Goal: Task Accomplishment & Management: Complete application form

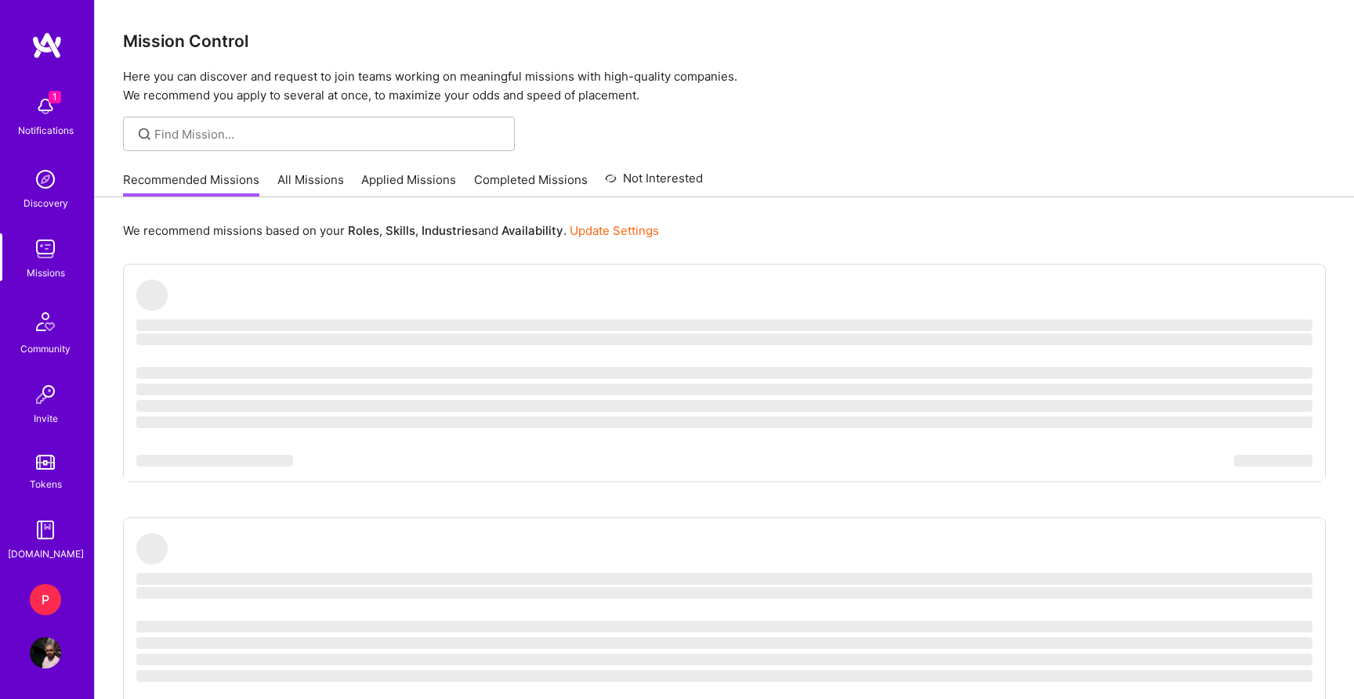
click at [56, 598] on div "P" at bounding box center [45, 599] width 31 height 31
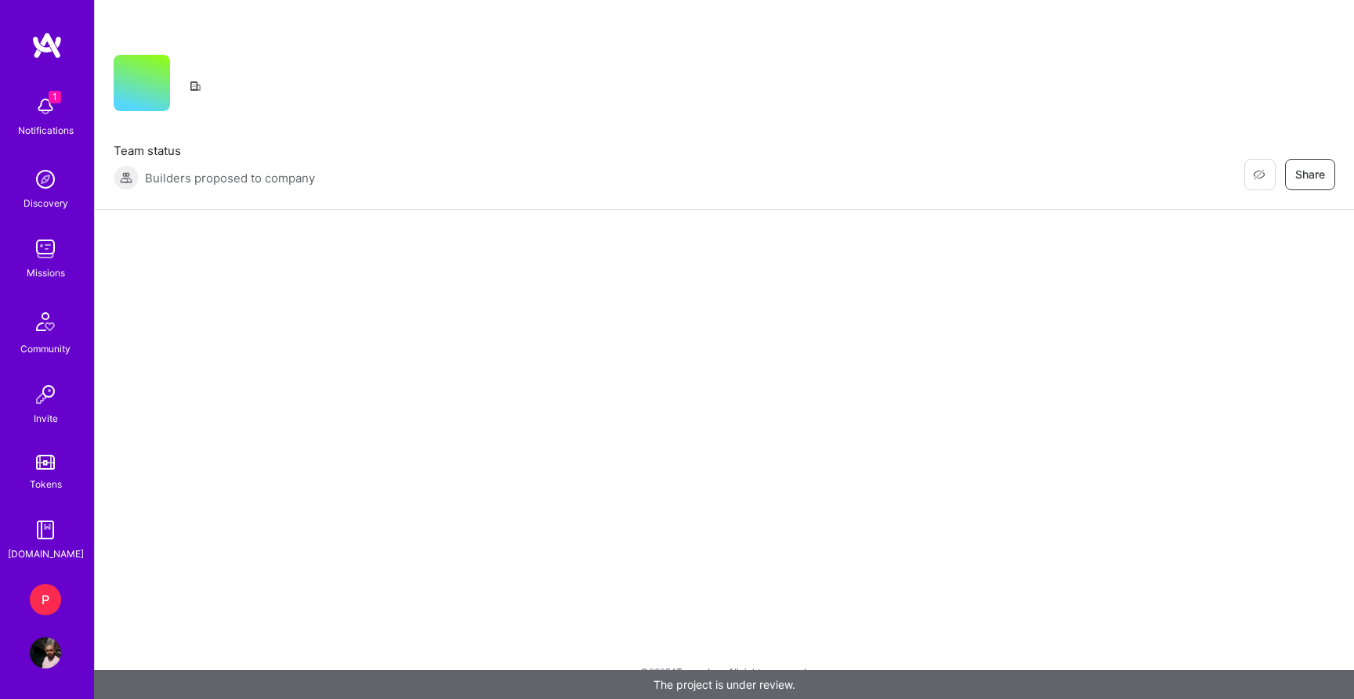
click at [56, 120] on img at bounding box center [45, 106] width 31 height 31
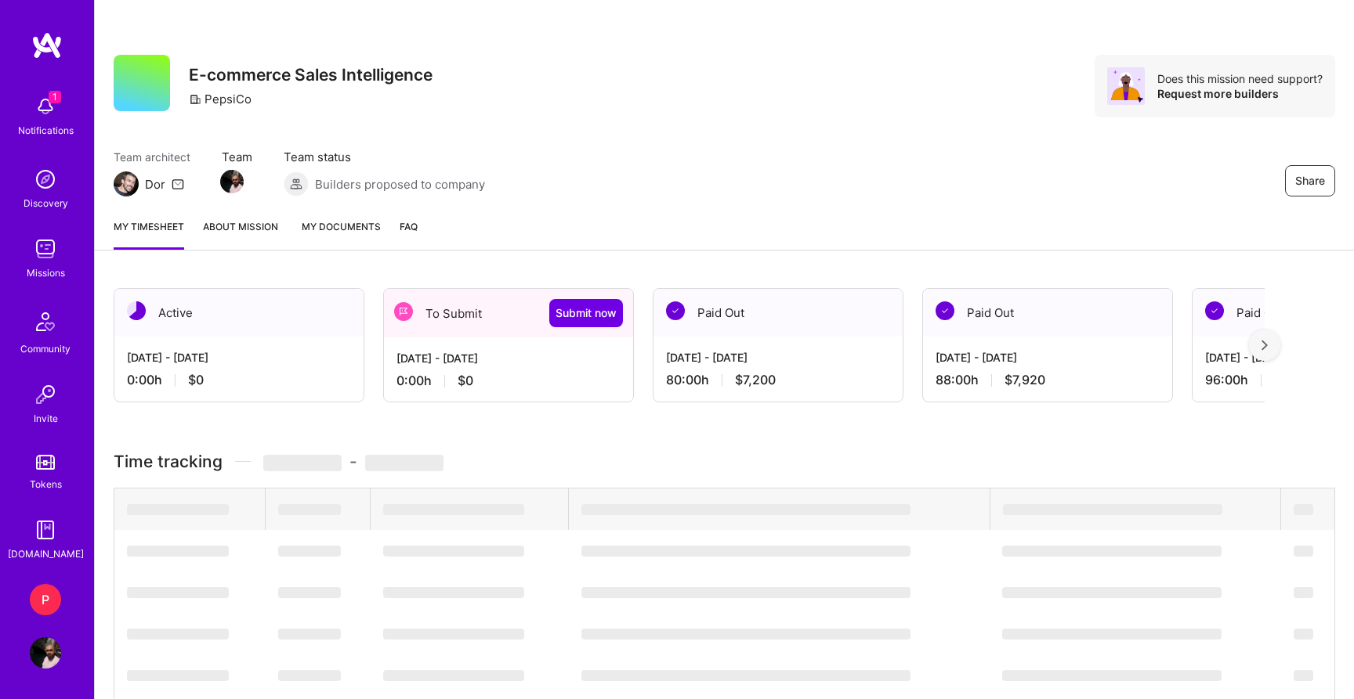
click at [56, 119] on div "1 Notifications Discovery Missions Community Invite Tokens [DOMAIN_NAME]" at bounding box center [47, 325] width 94 height 475
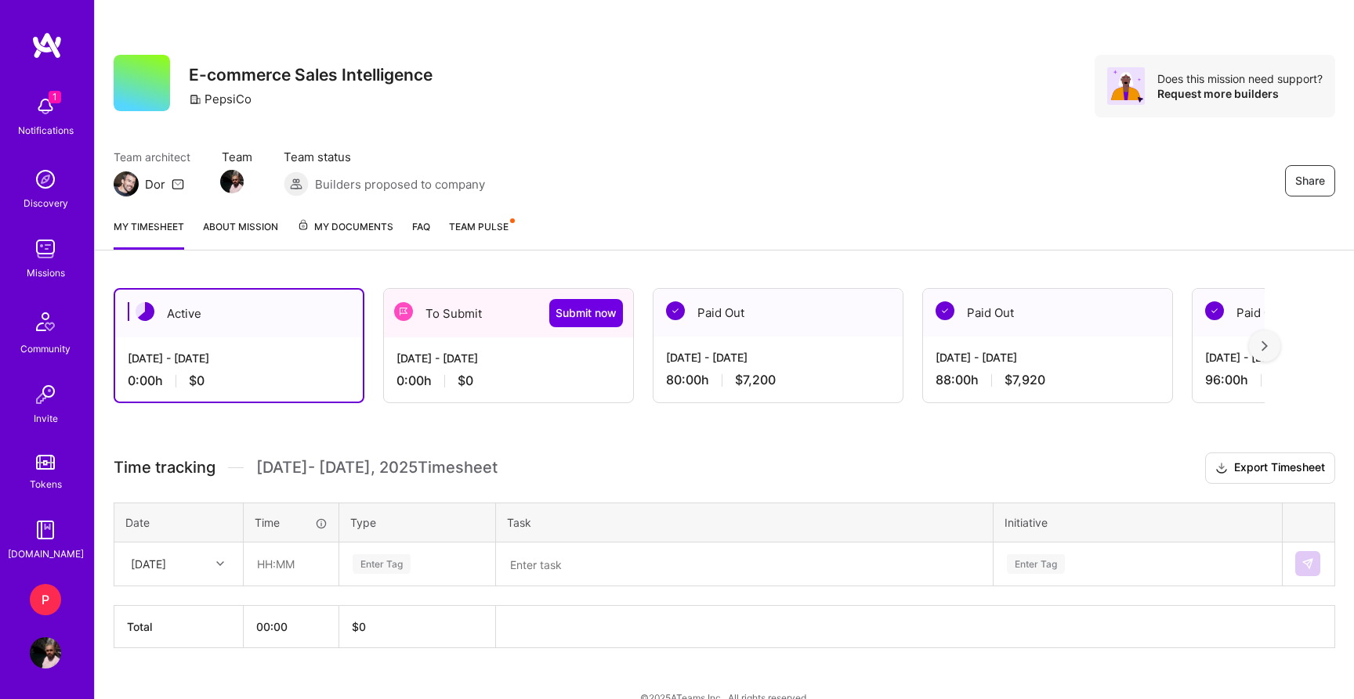
click at [511, 367] on div "[DATE] - [DATE] 0:00 h $0" at bounding box center [508, 370] width 249 height 64
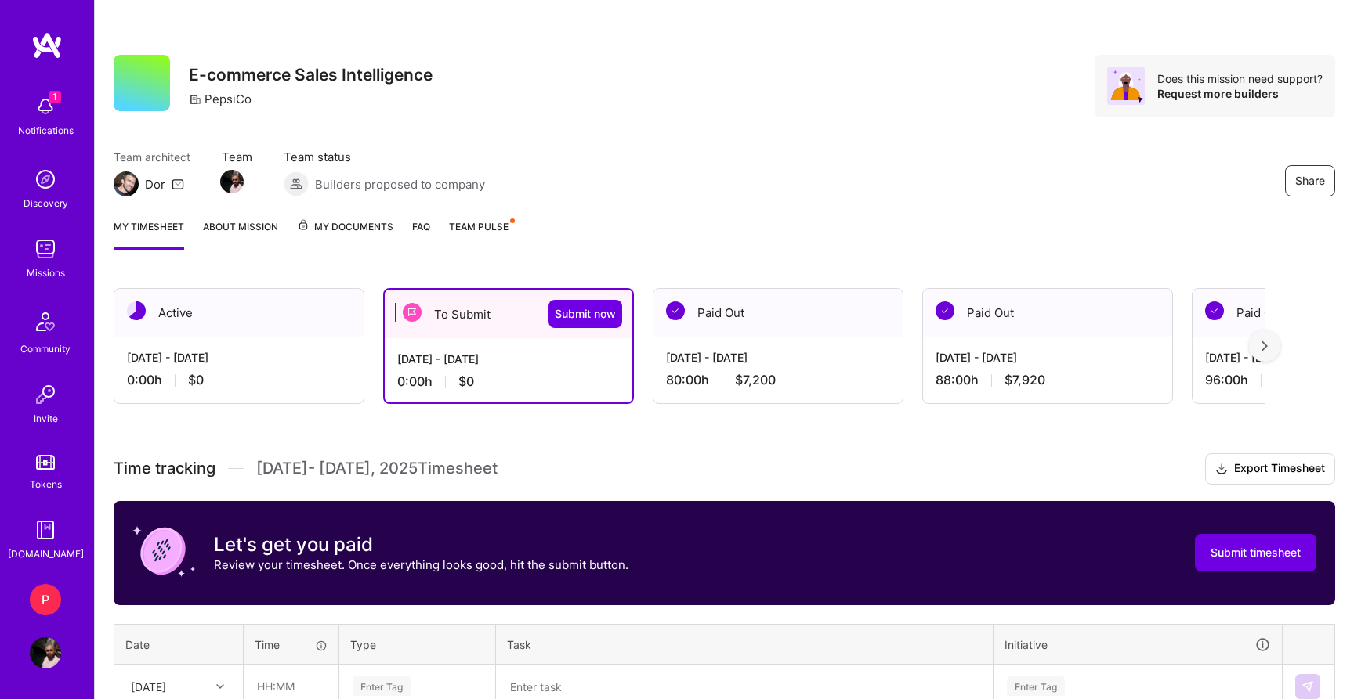
scroll to position [147, 0]
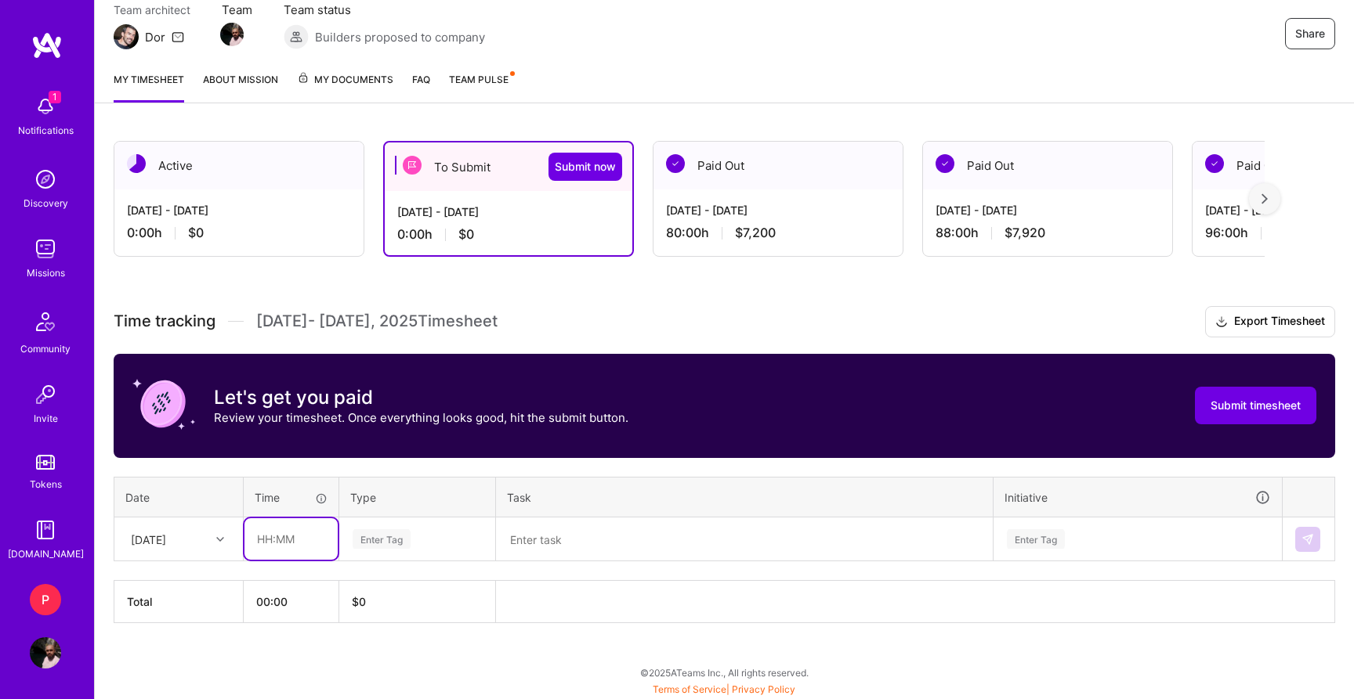
click at [267, 537] on input "text" at bounding box center [290, 540] width 93 height 42
type input "08:00"
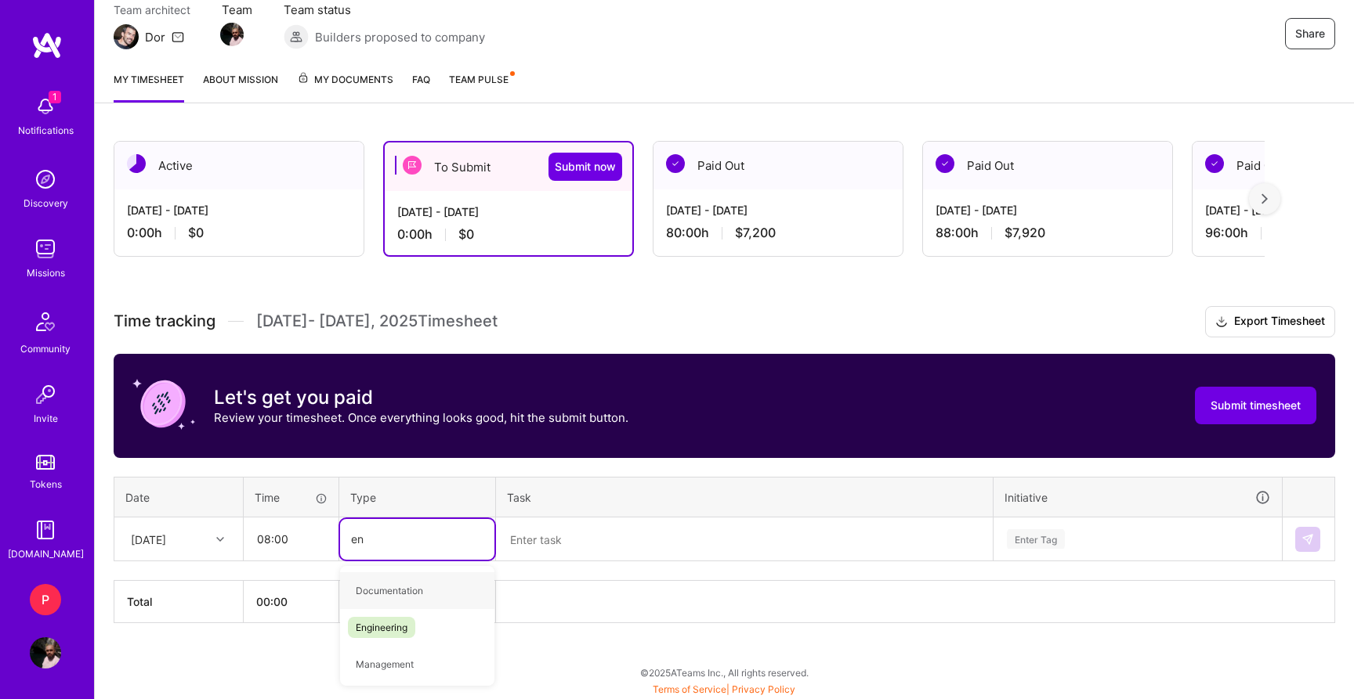
type input "eng"
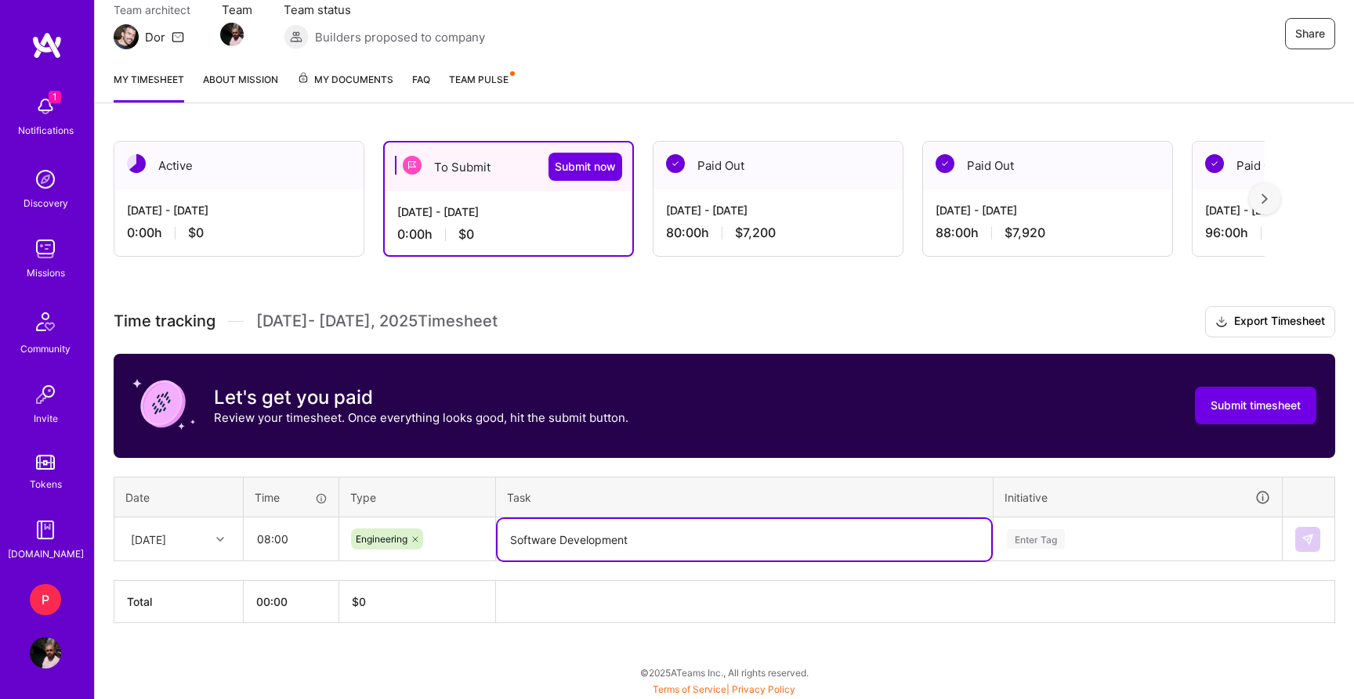
type textarea "Software Development"
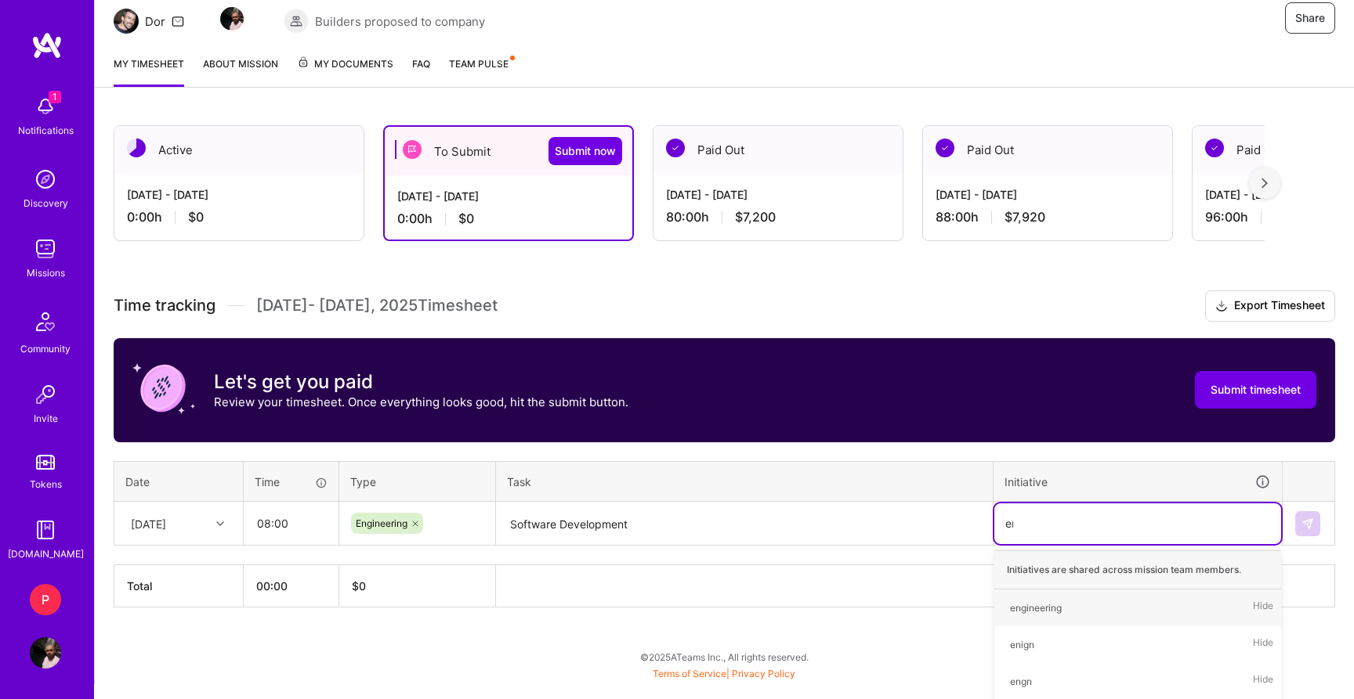
type input "engi"
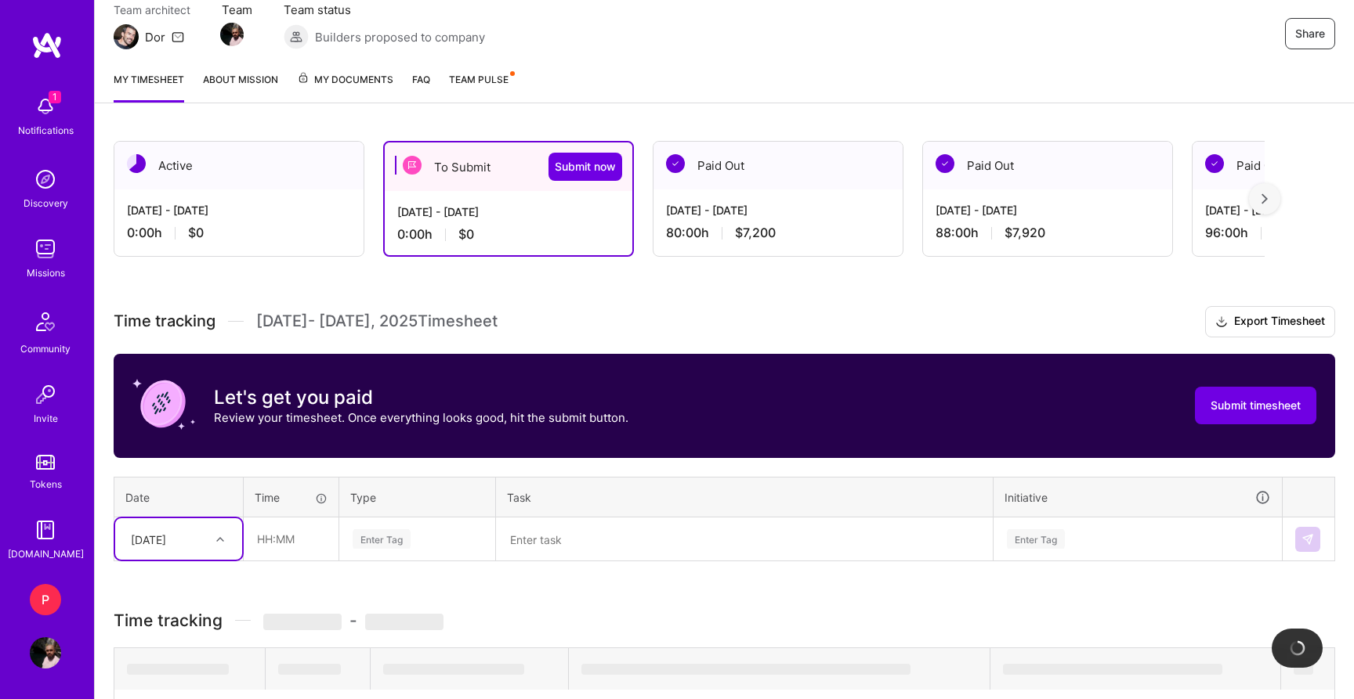
type input "2"
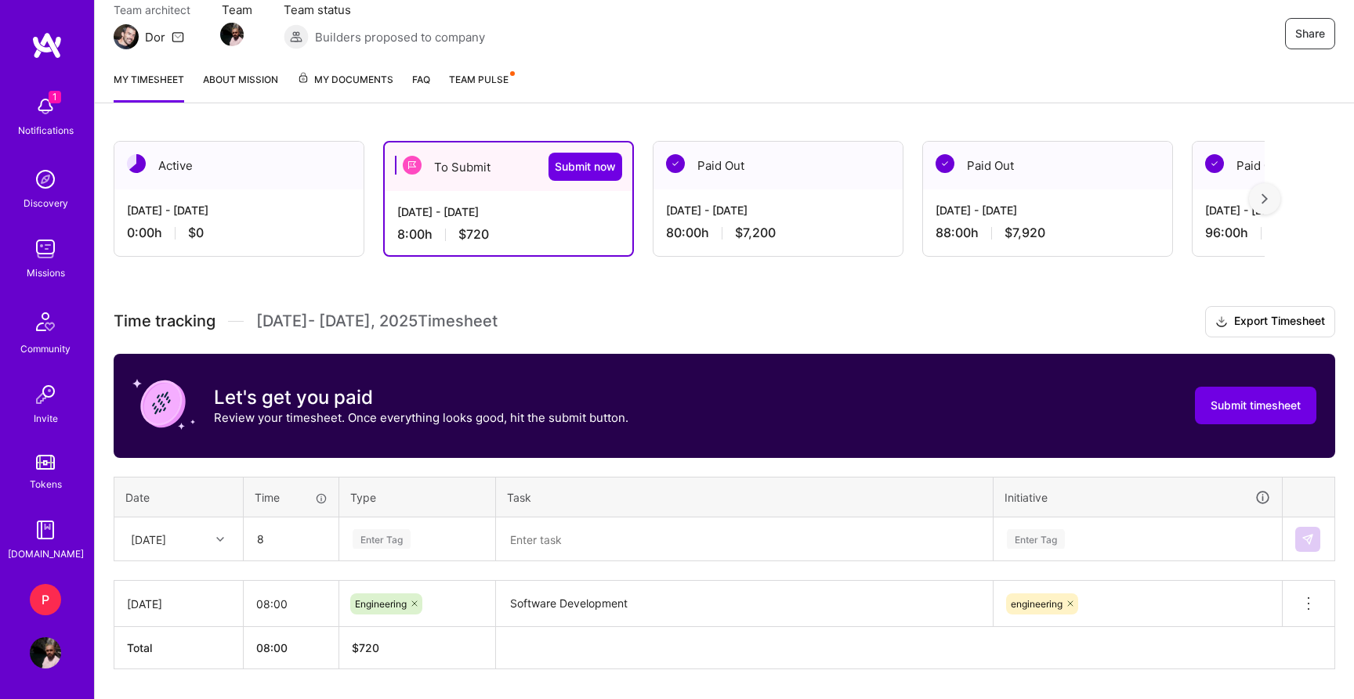
type input "08:00"
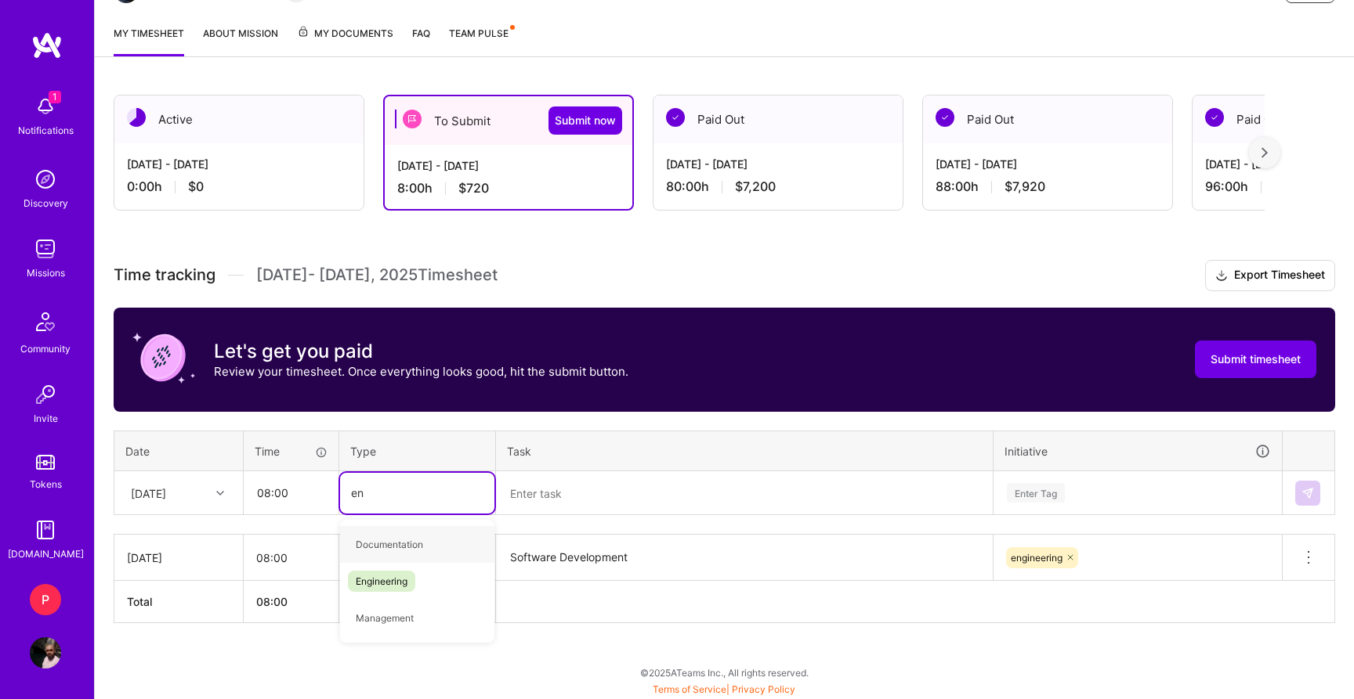
type input "eng"
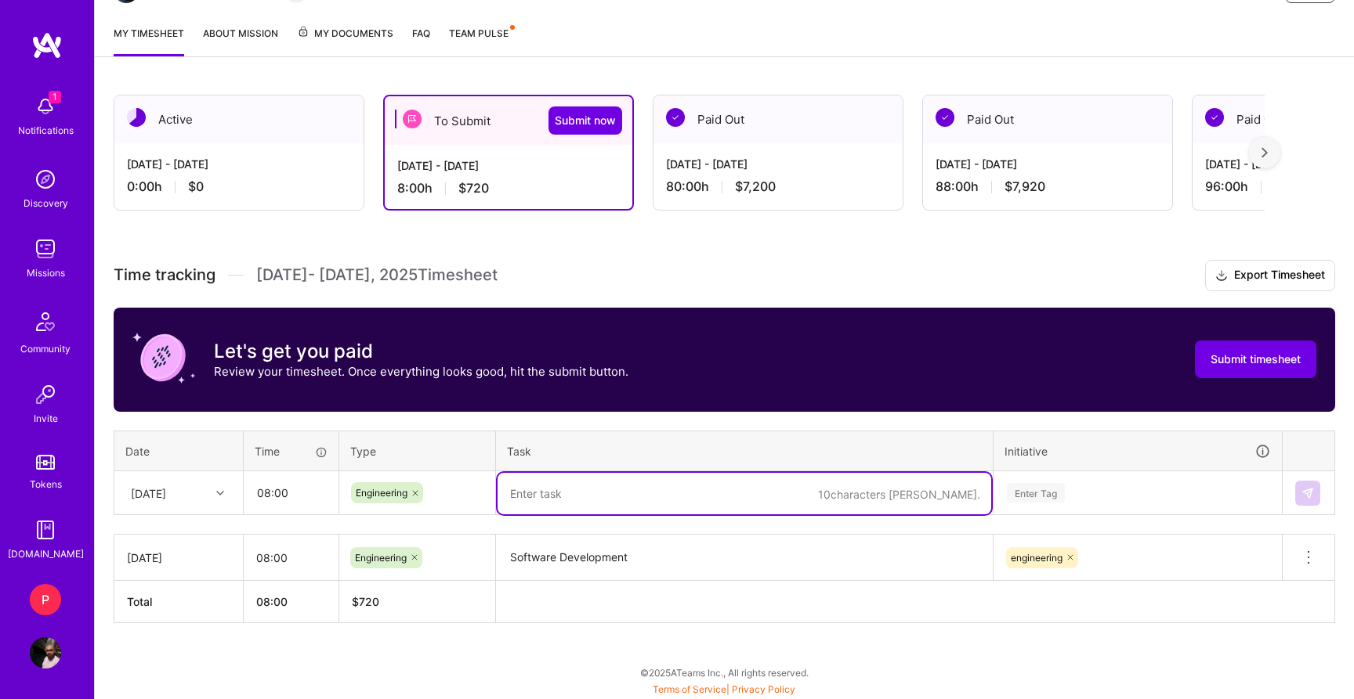
paste textarea "Software Development"
type textarea "Software Development"
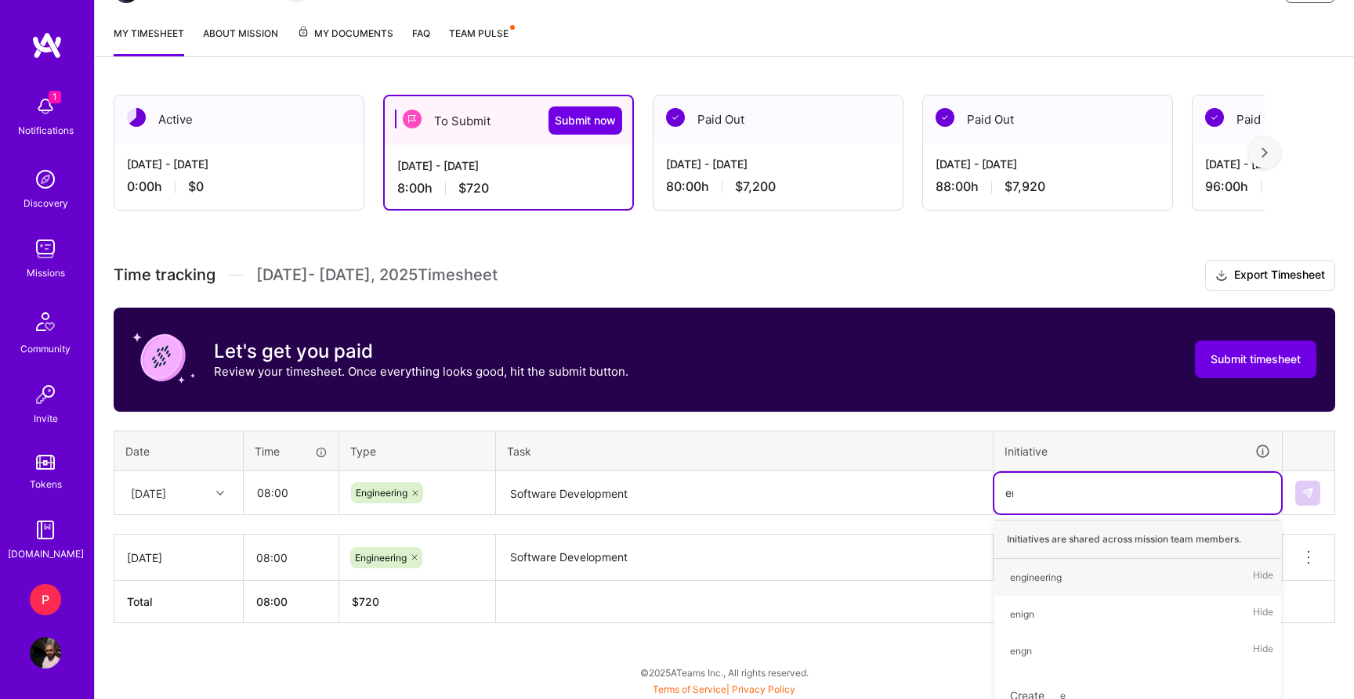
type input "eng"
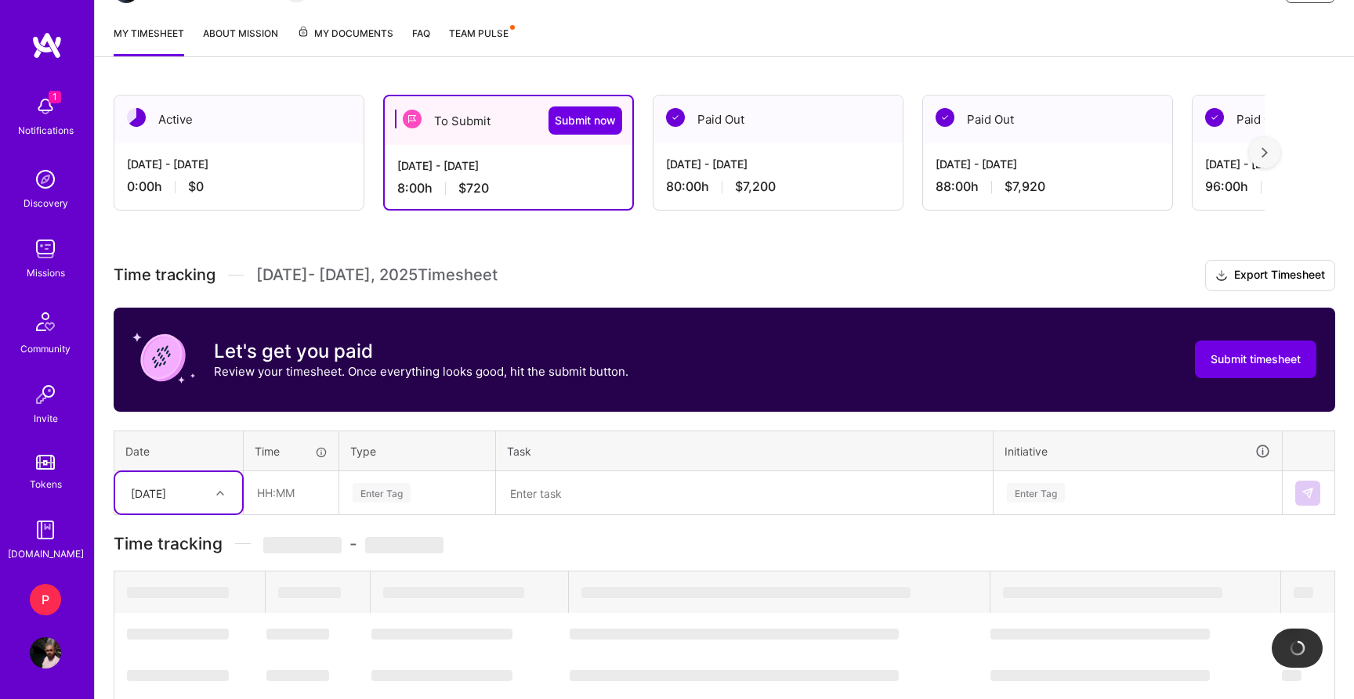
type input "3"
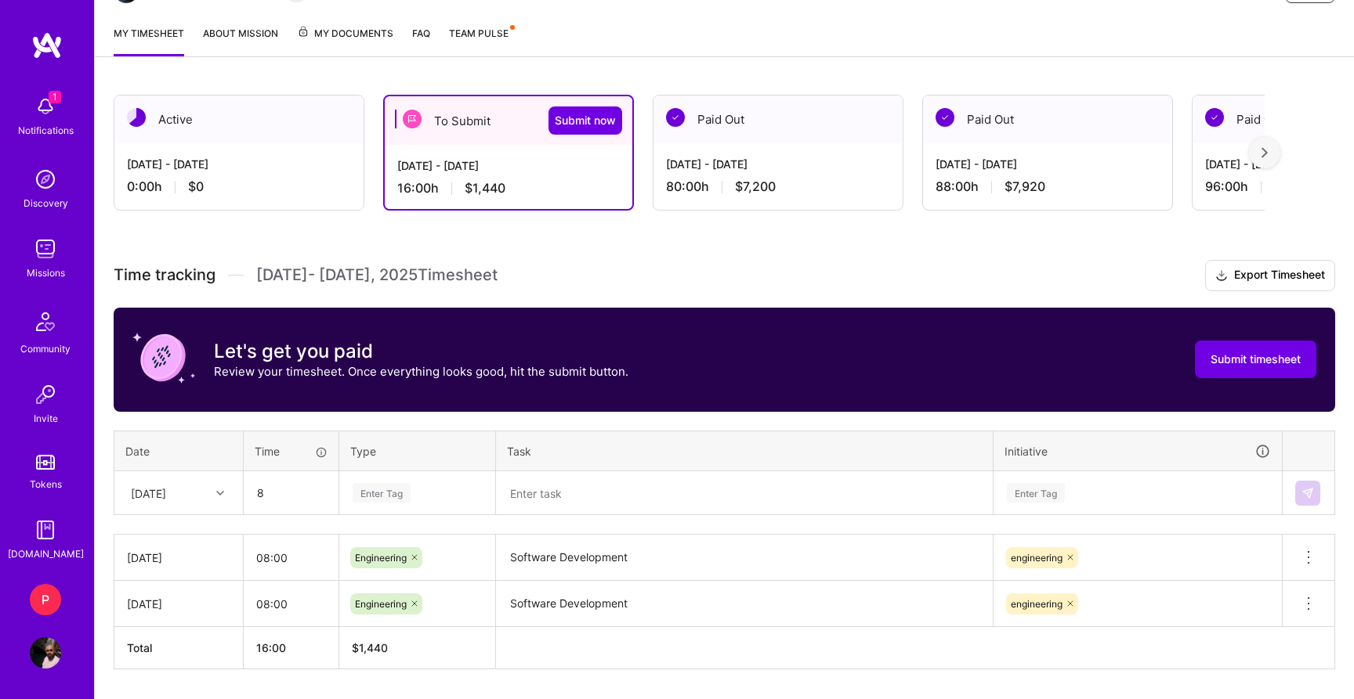
type input "08:00"
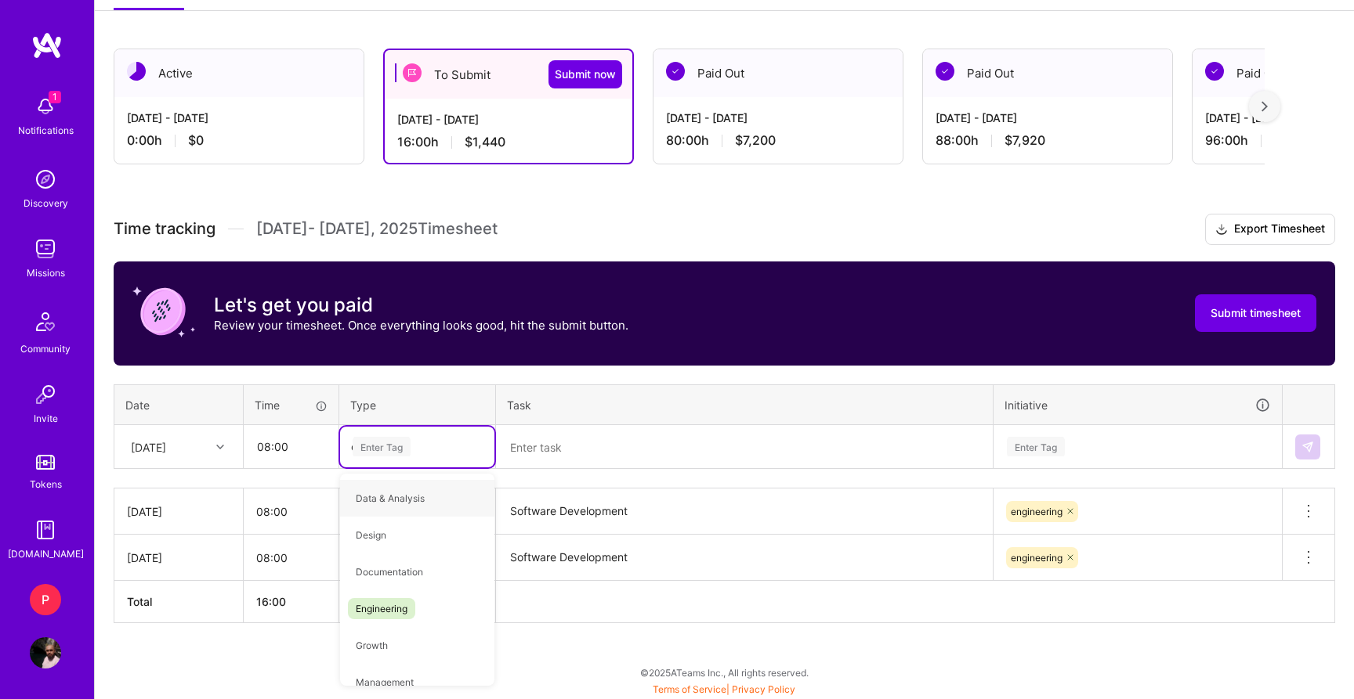
type input "eng"
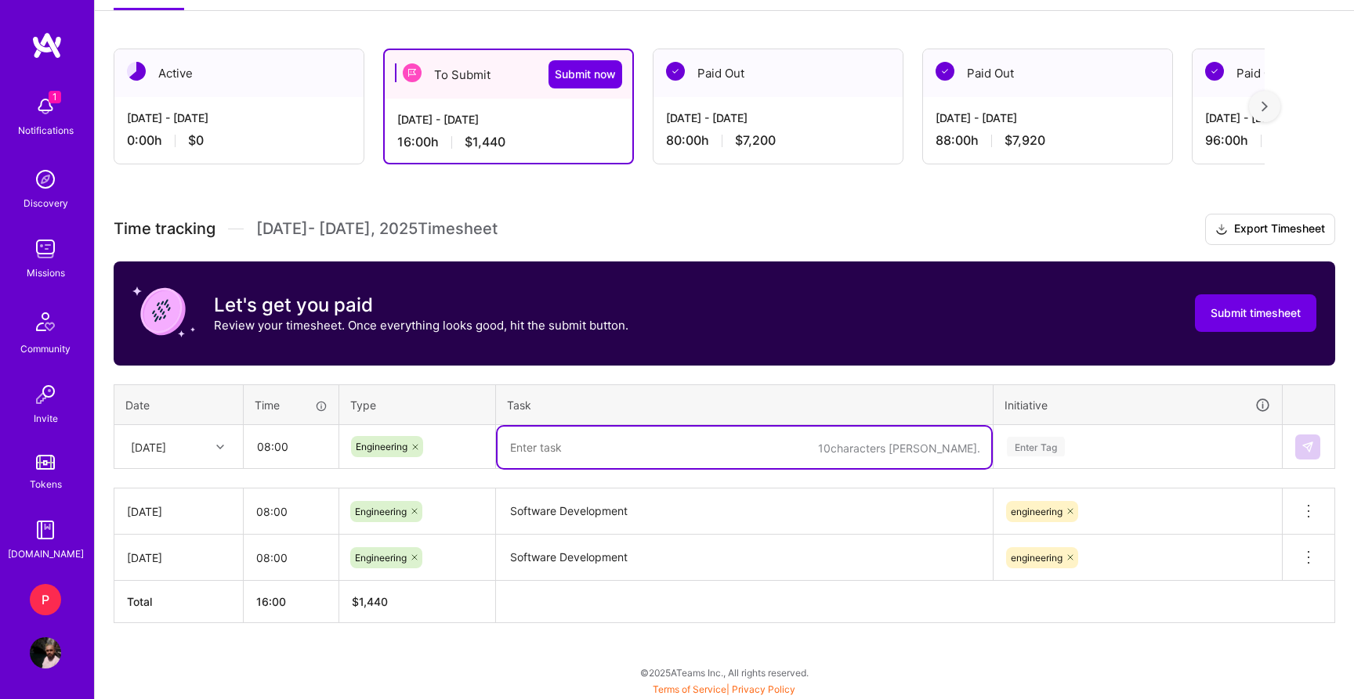
paste textarea "Software Development"
type textarea "Software Development"
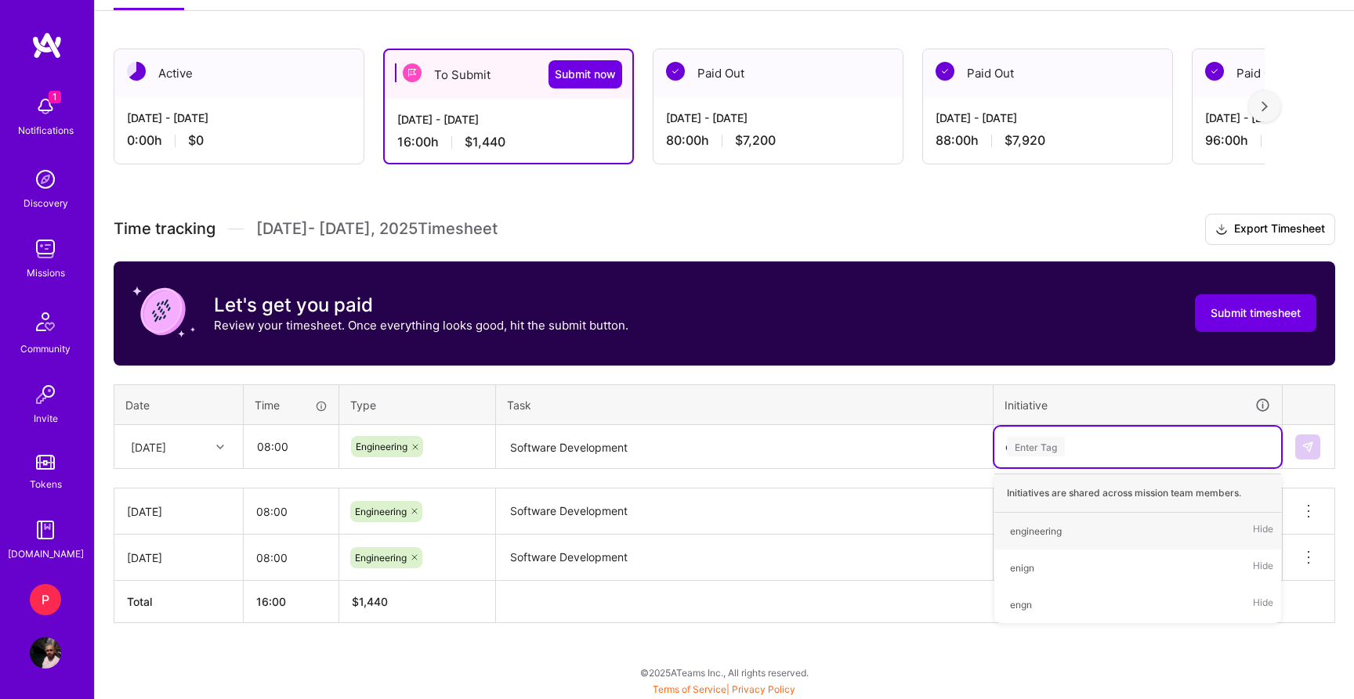
type input "eng"
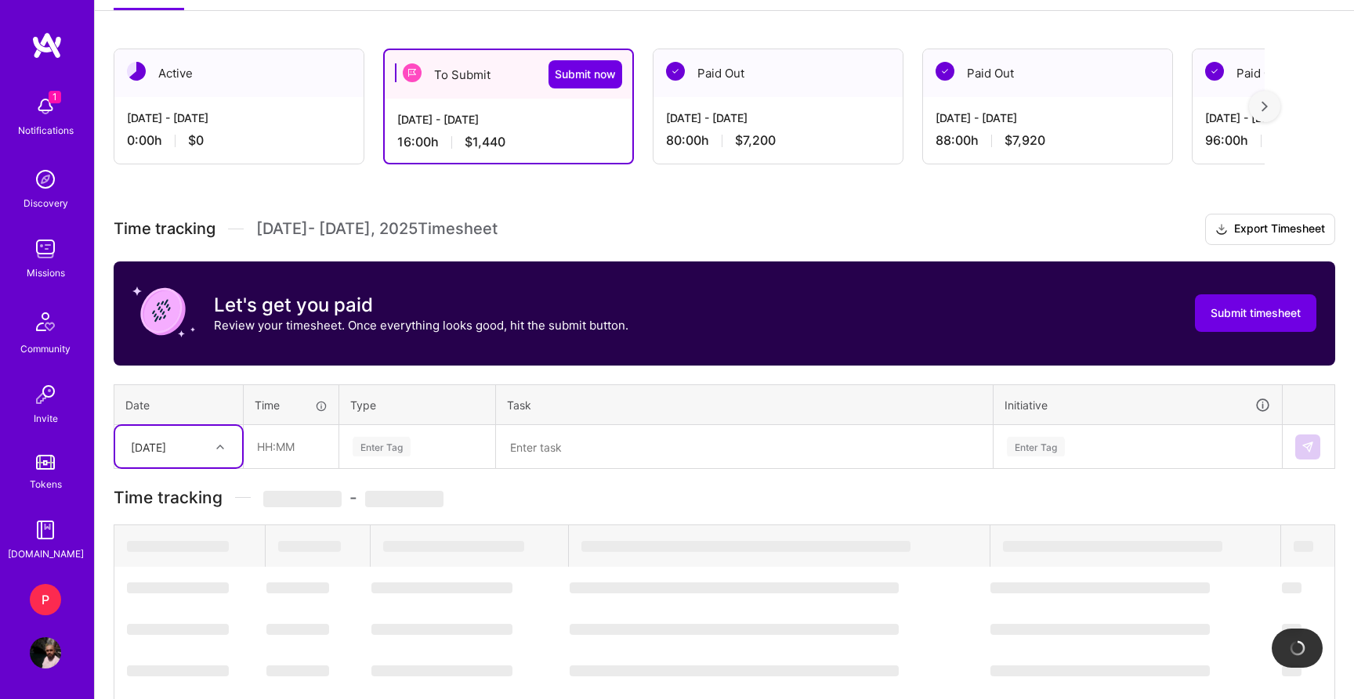
type input "4"
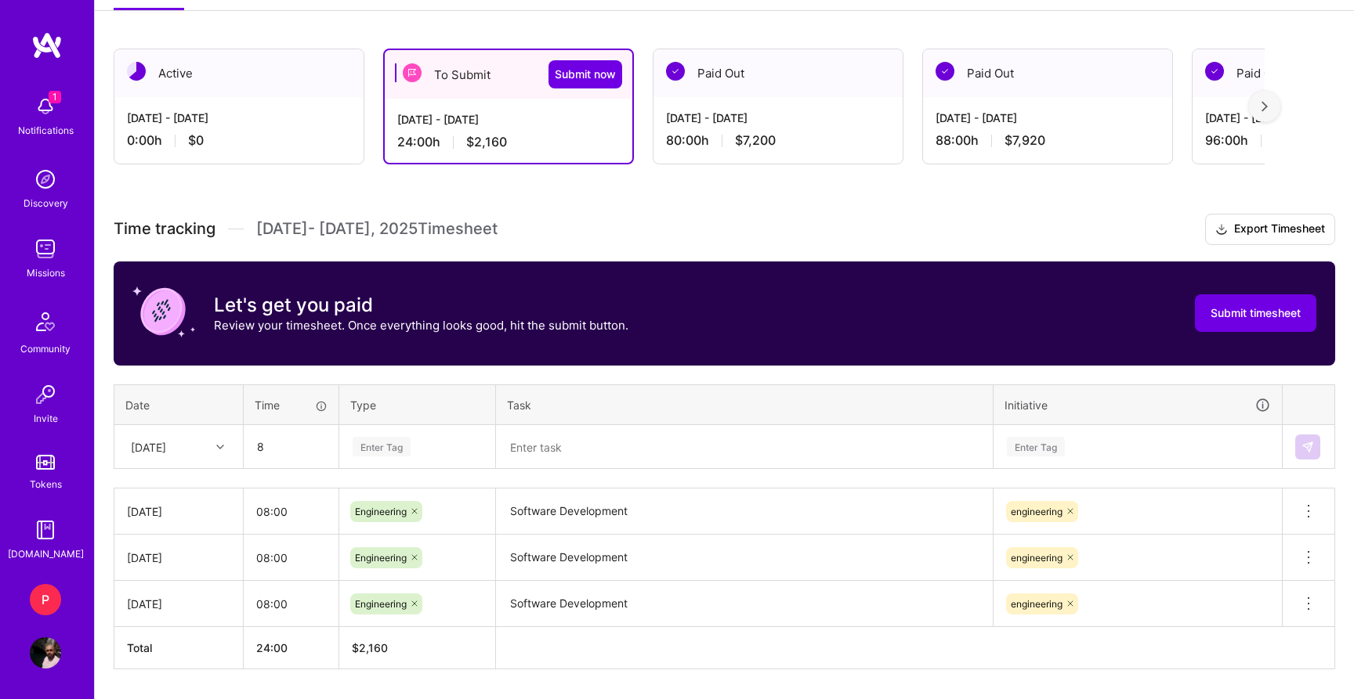
type input "08:00"
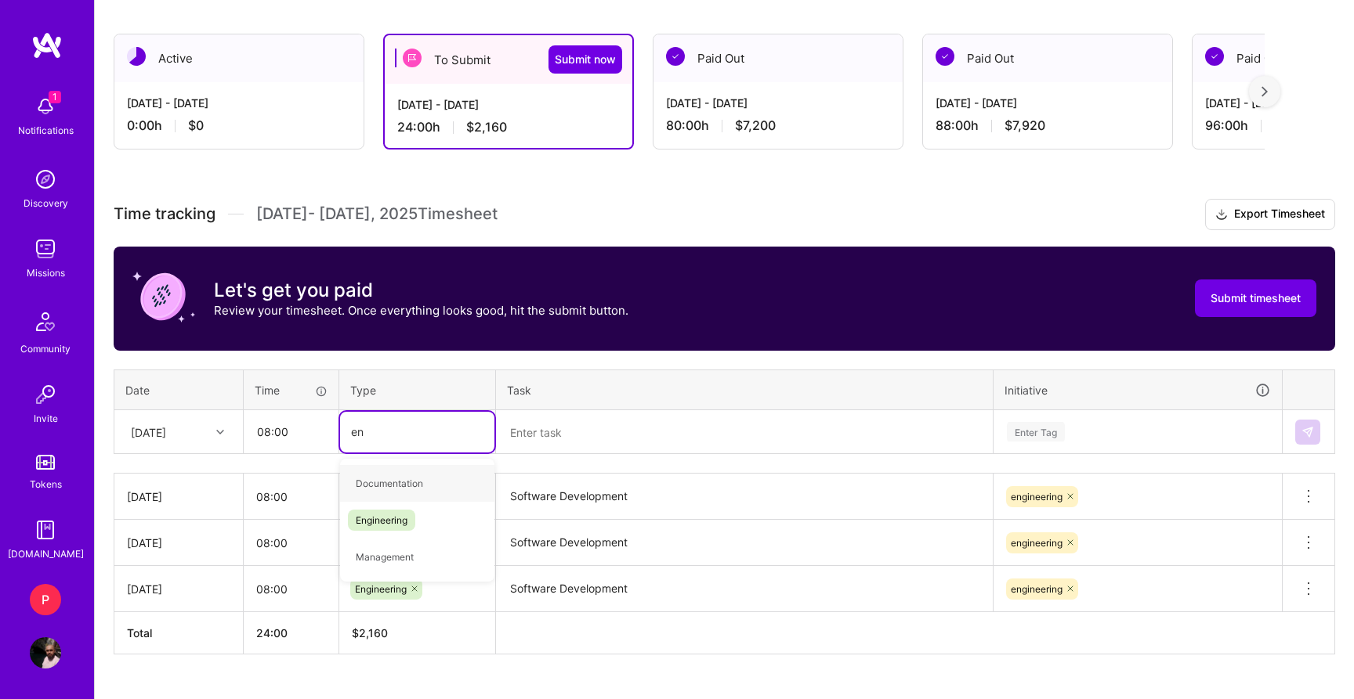
type input "eng"
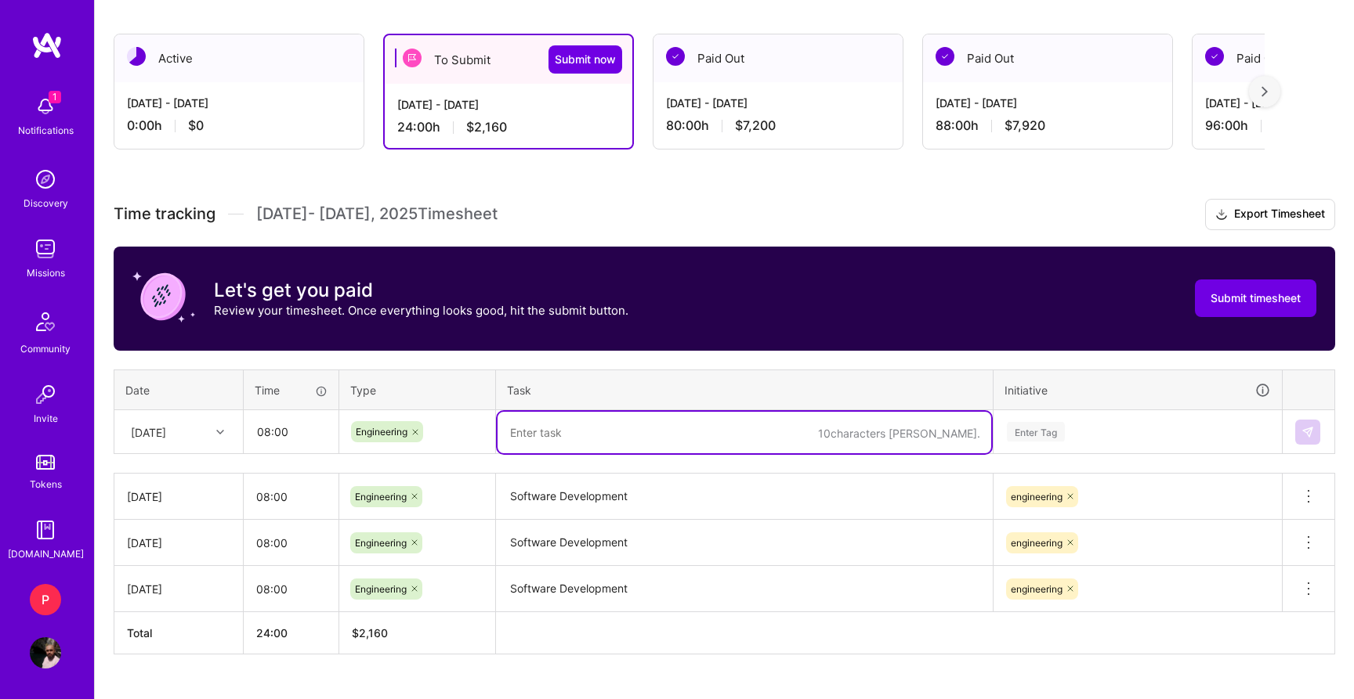
paste textarea "Software Development"
type textarea "Software Development"
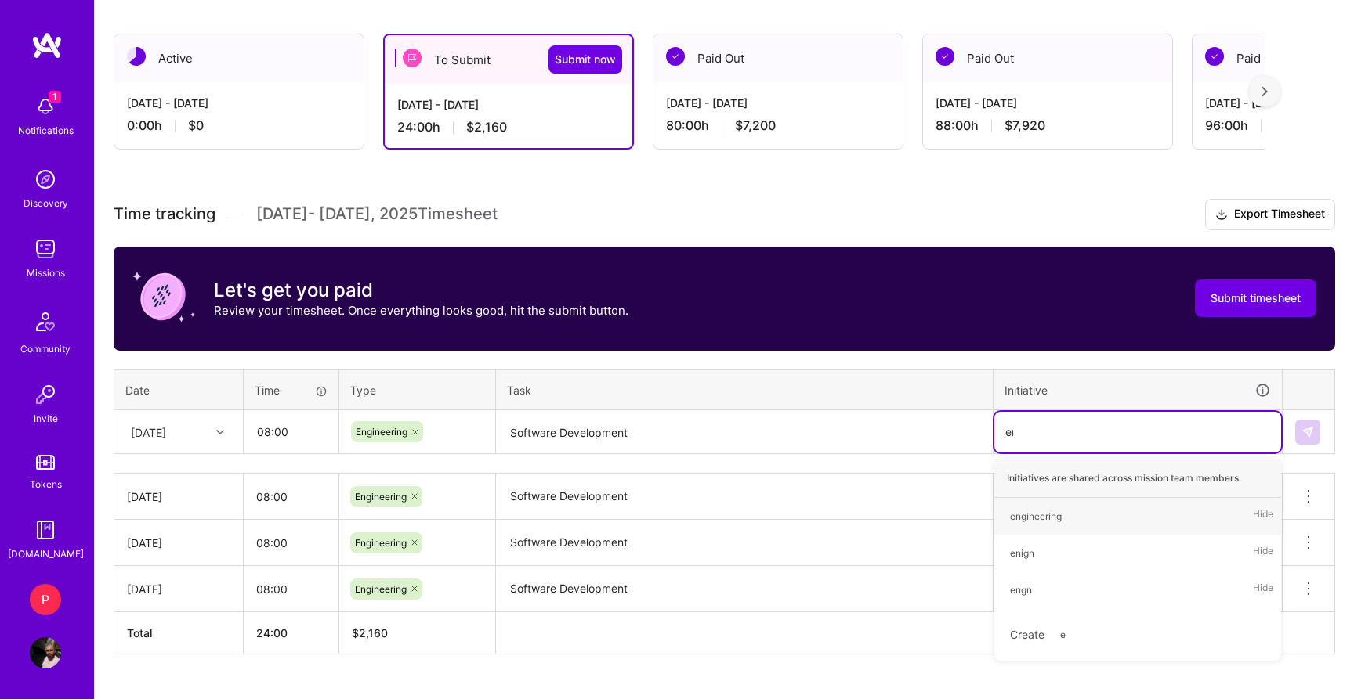
type input "eng"
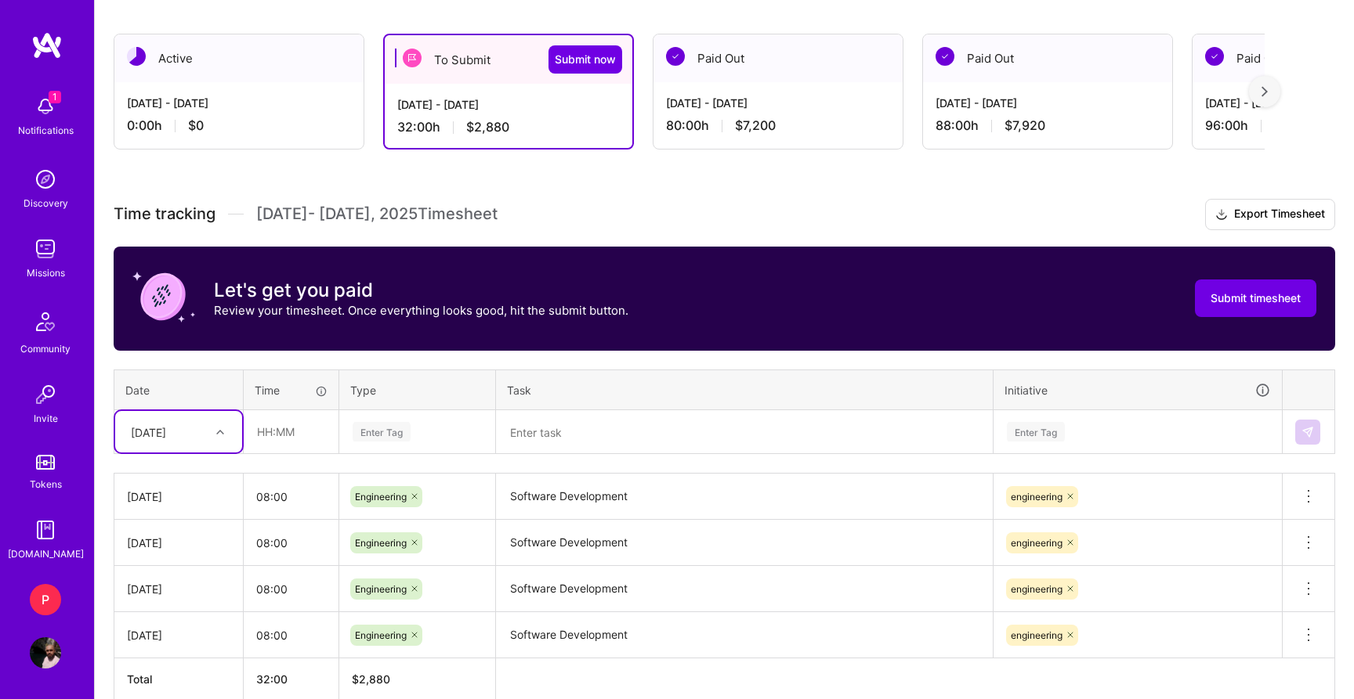
type input "5"
type input "08:00"
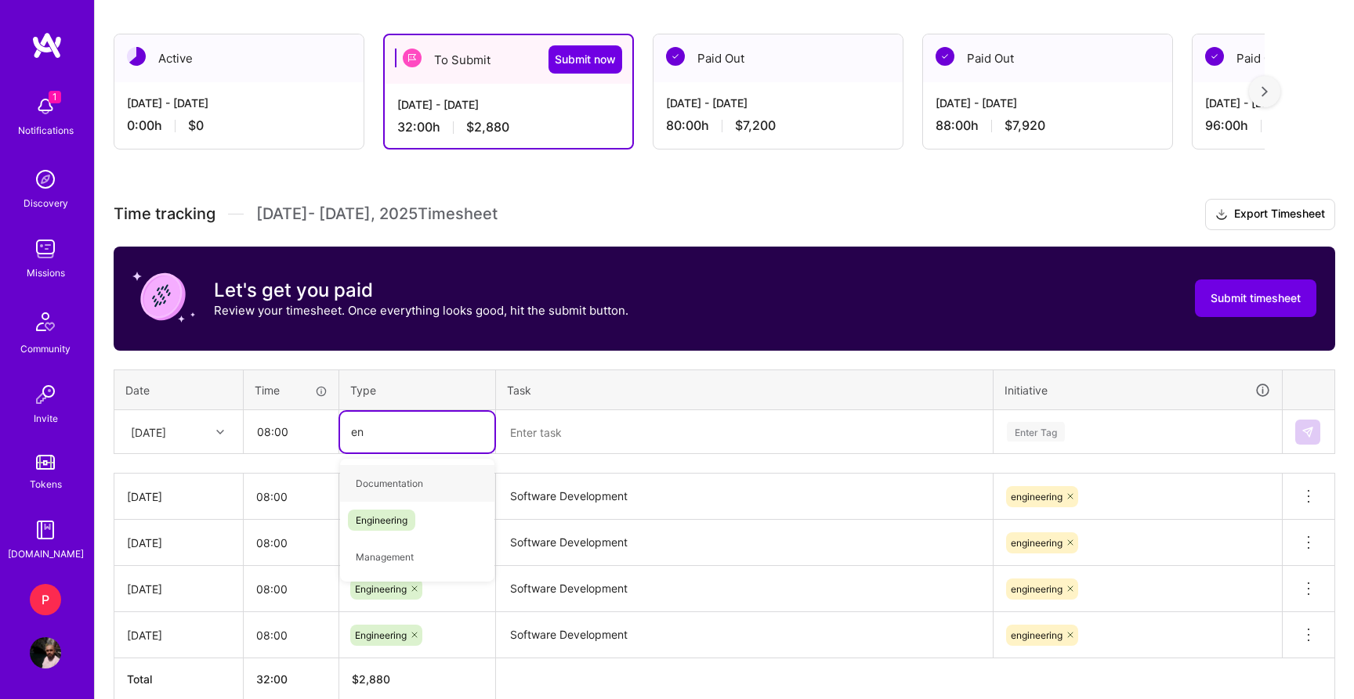
type input "eng"
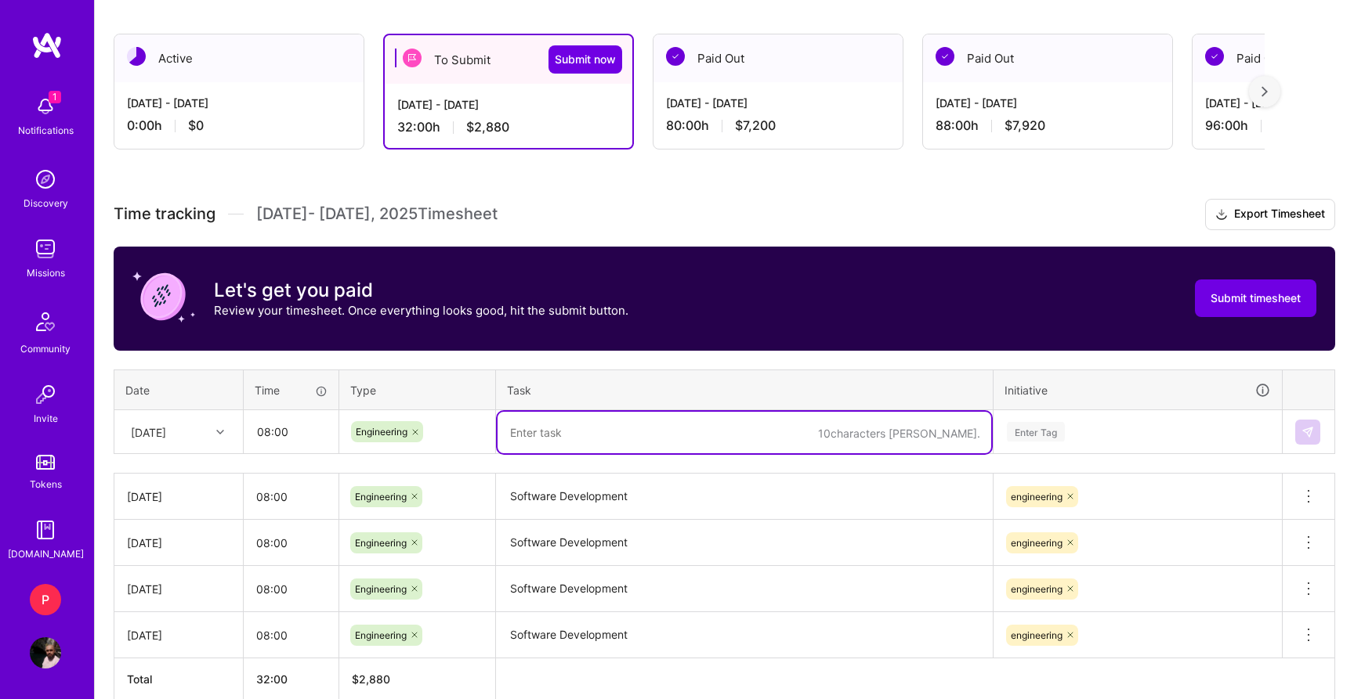
paste textarea "Software Development"
type textarea "Software Development"
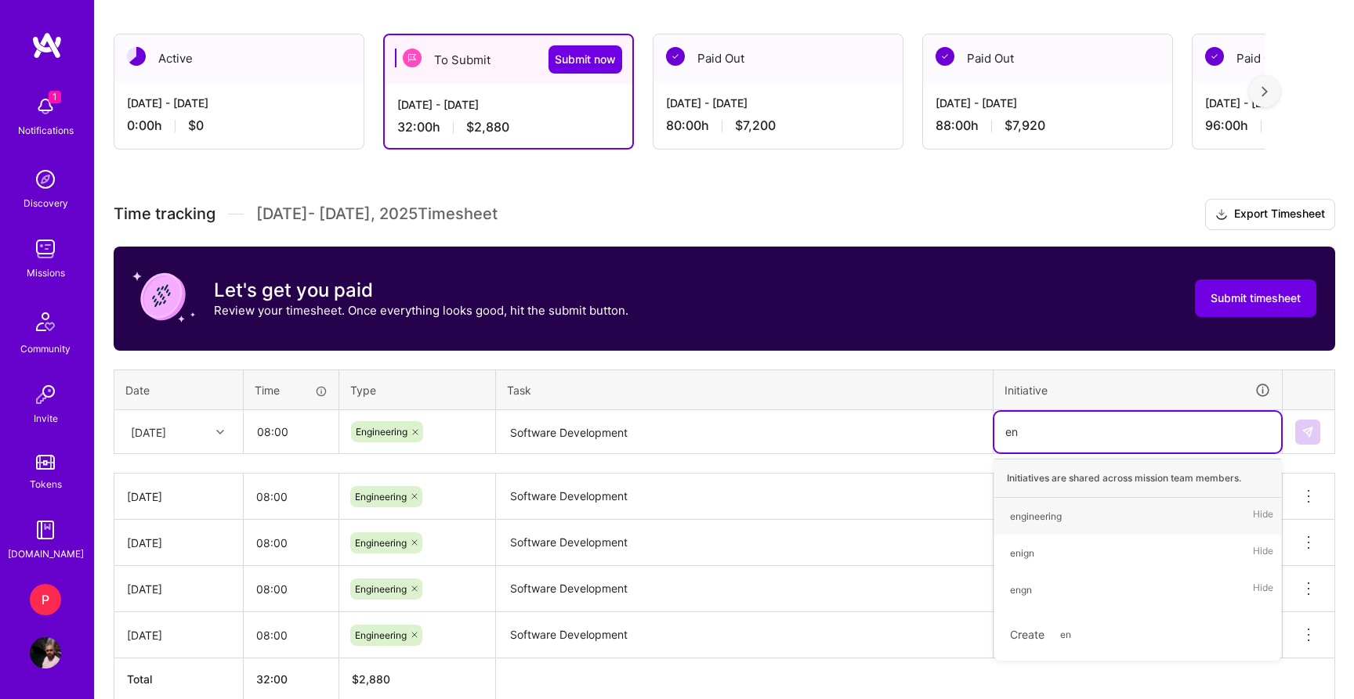
type input "eng"
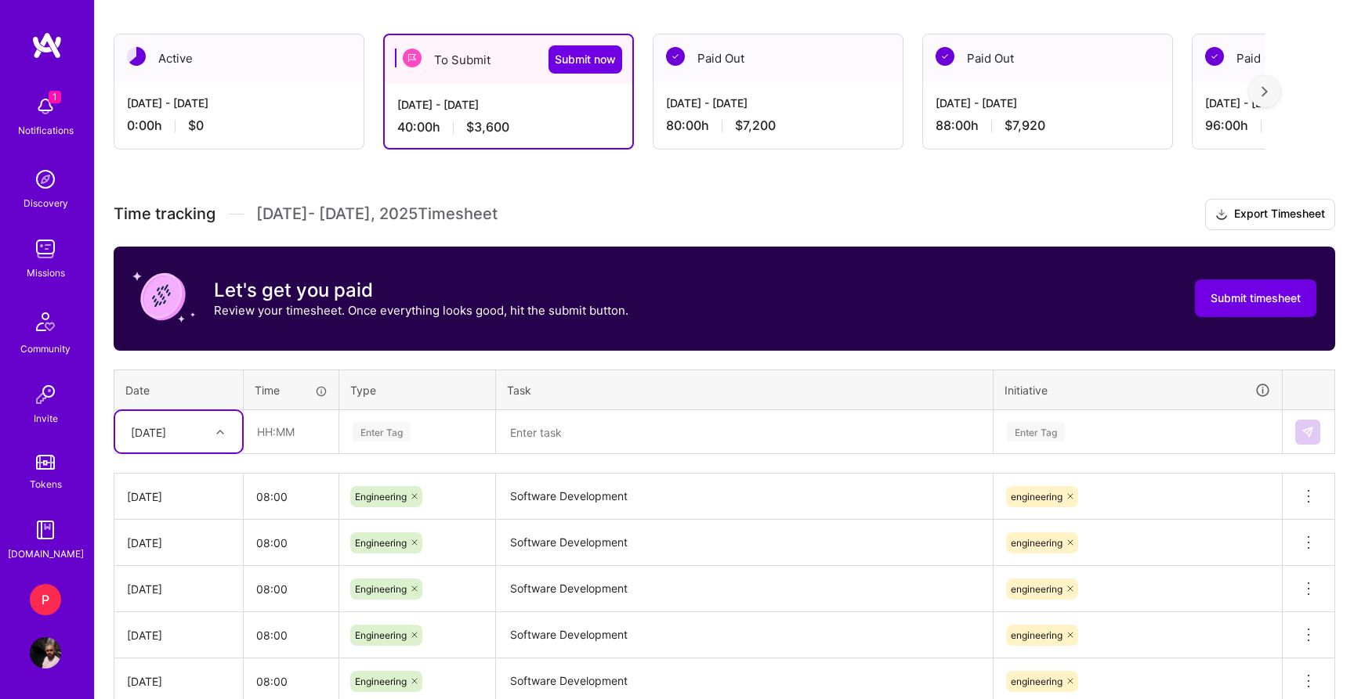
type input "8"
type input "08:00"
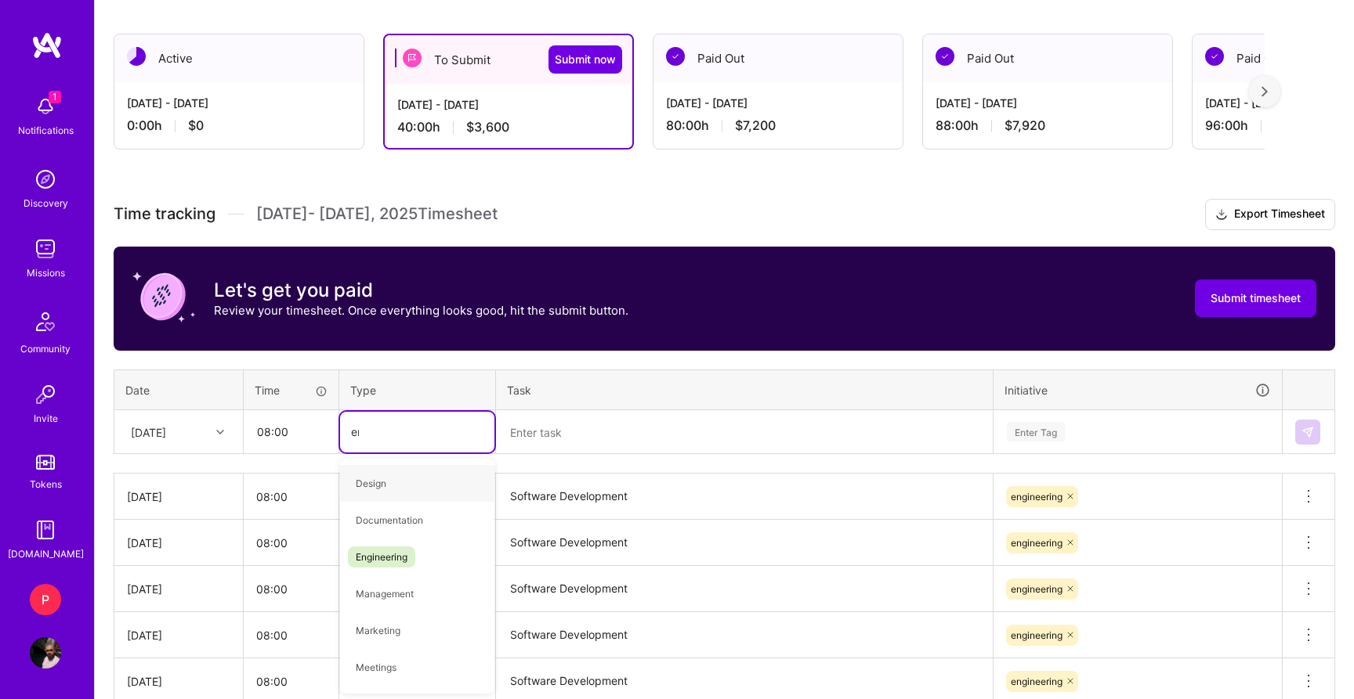
type input "eng"
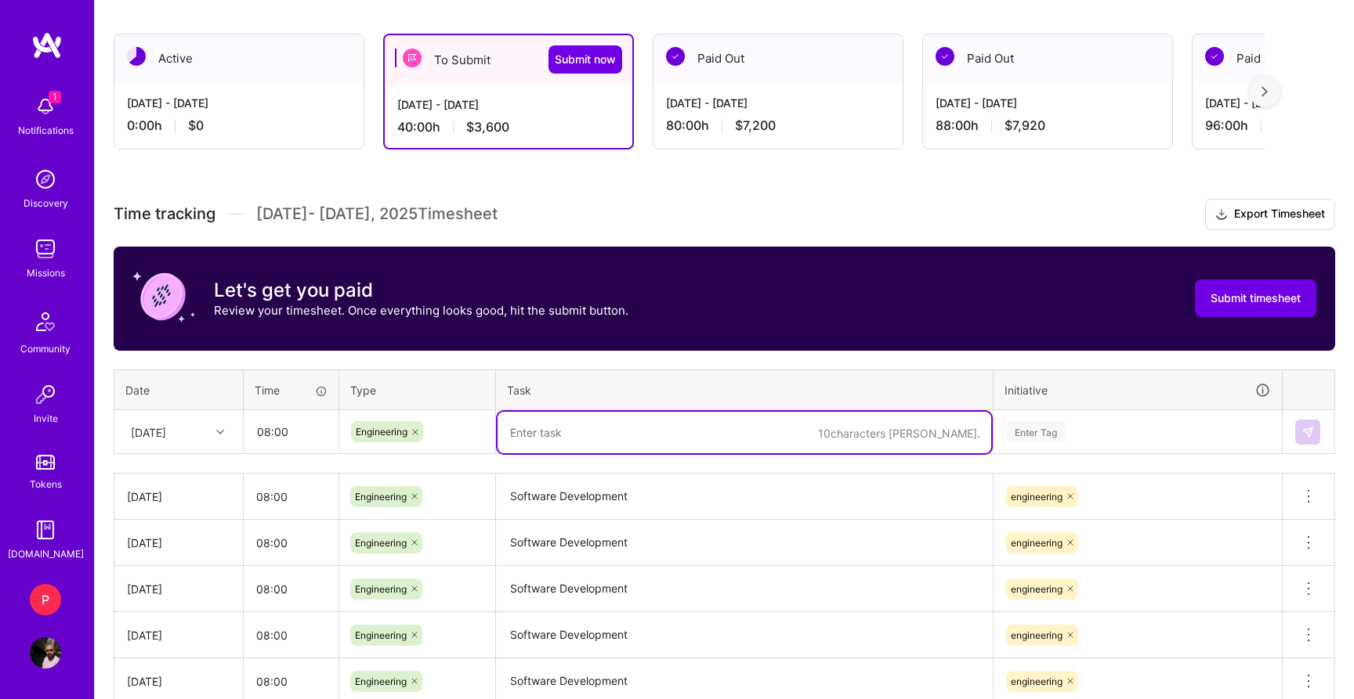
paste textarea "Software Development"
type textarea "Software Development"
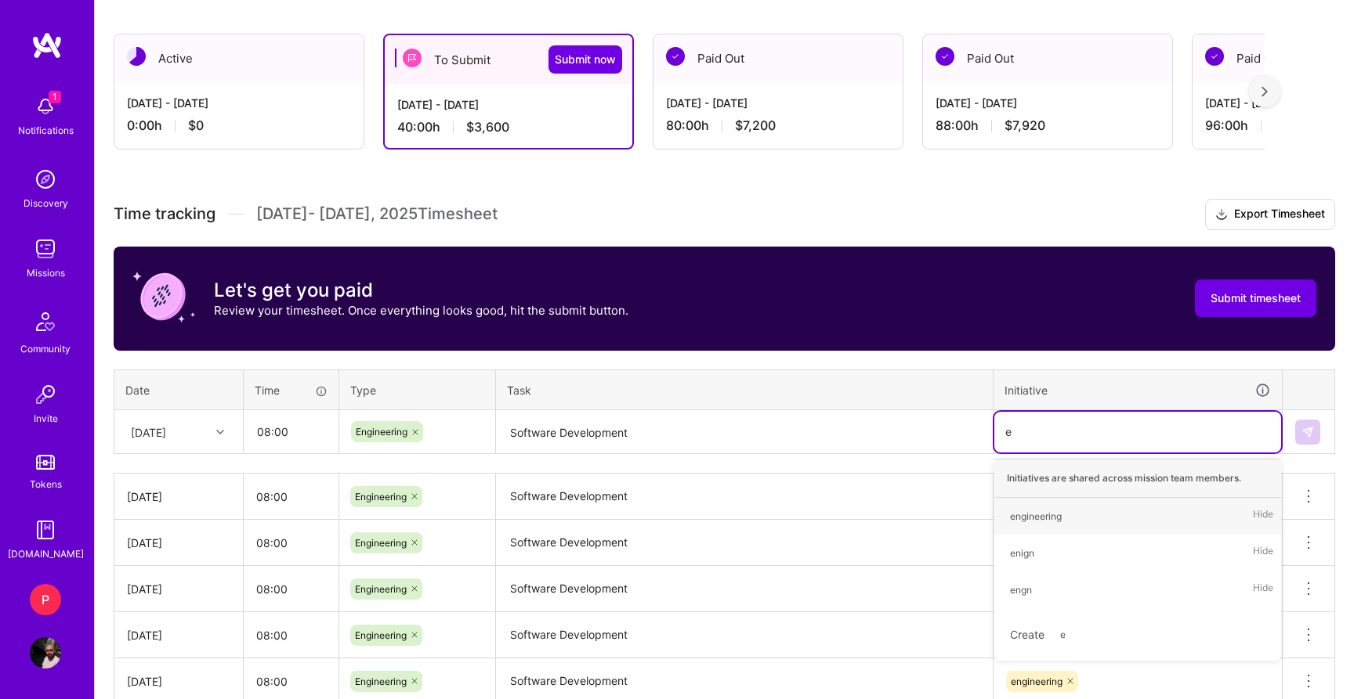
type input "en"
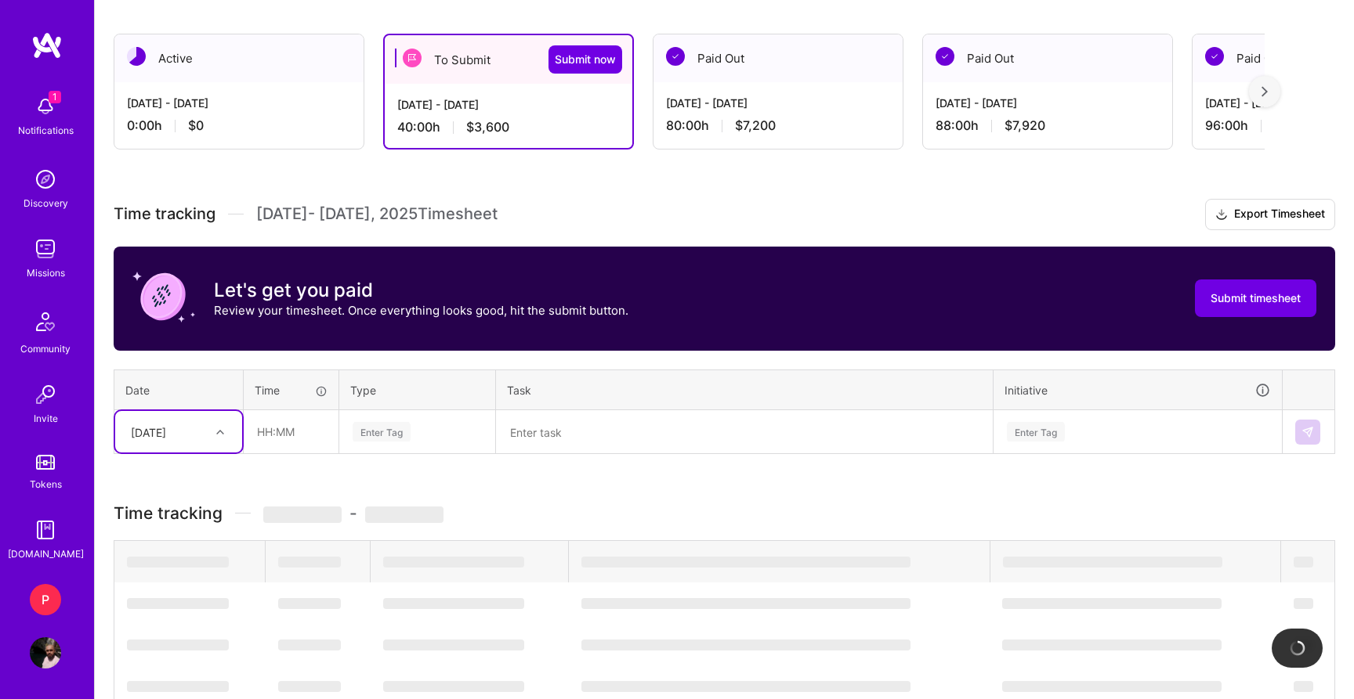
type input "9"
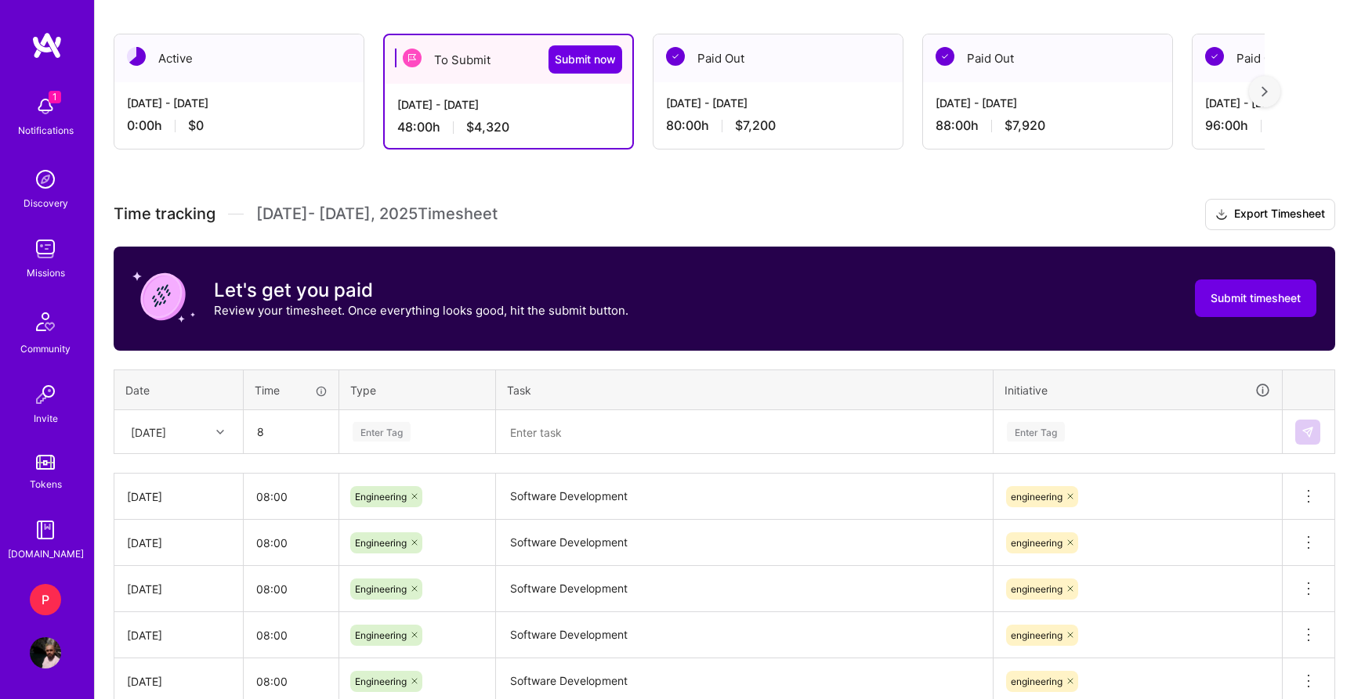
type input "08:00"
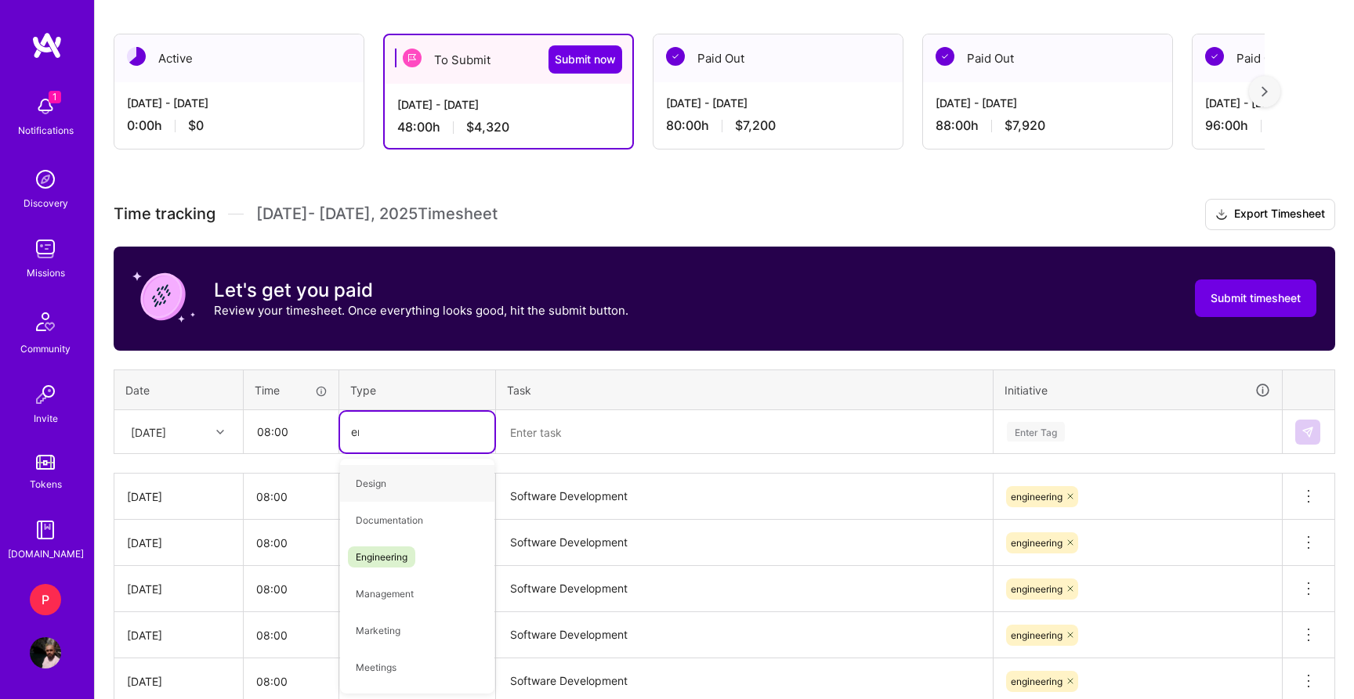
type input "eng"
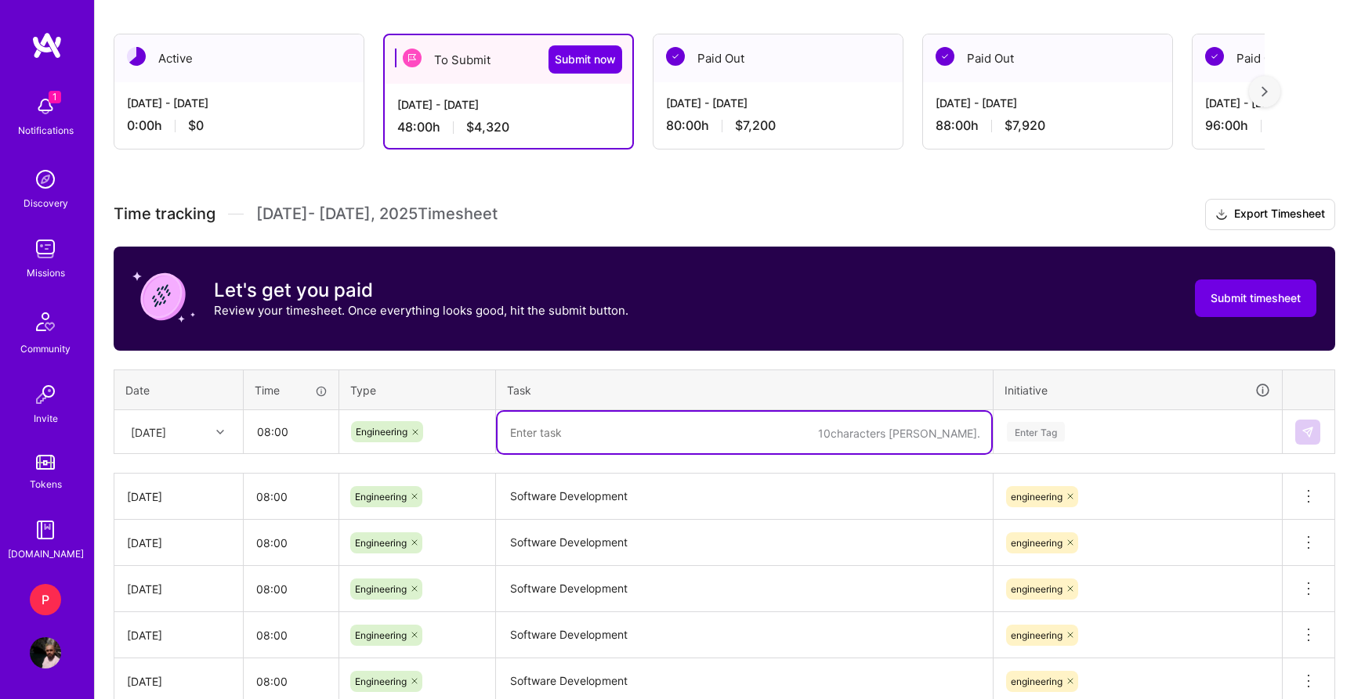
paste textarea "Software Development"
type textarea "Software Development"
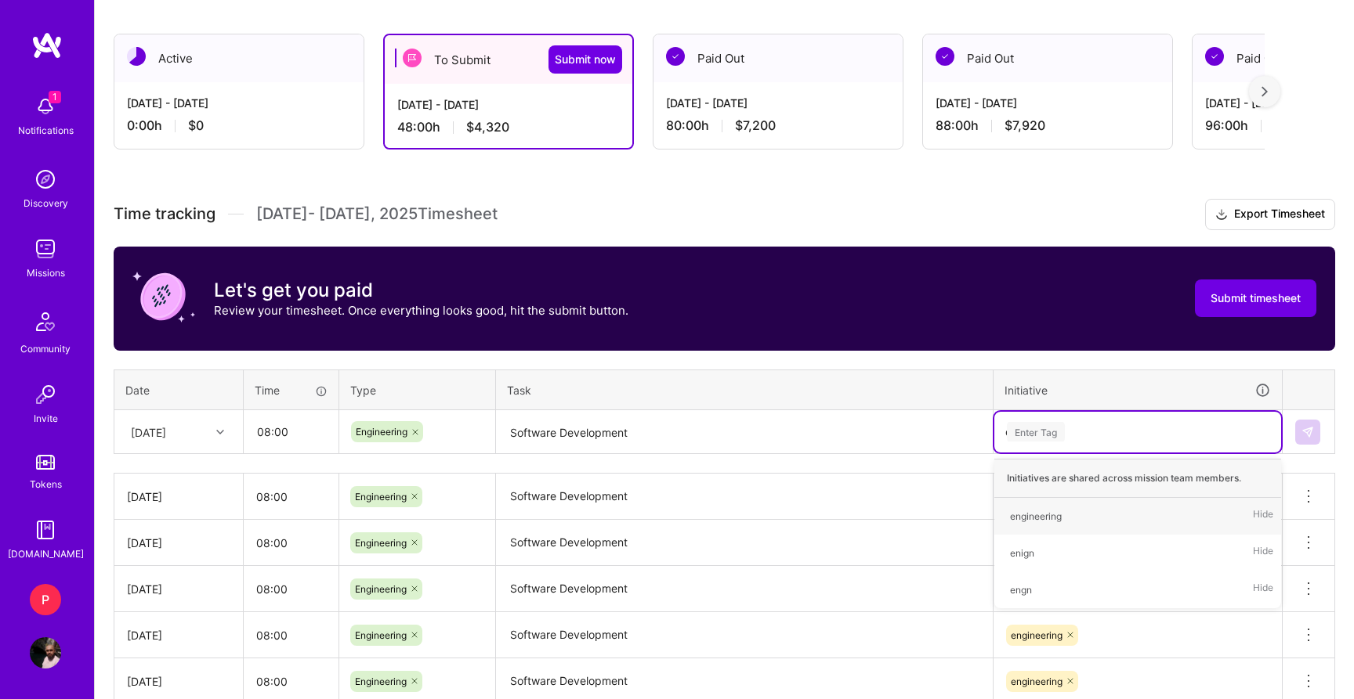
type input "eng"
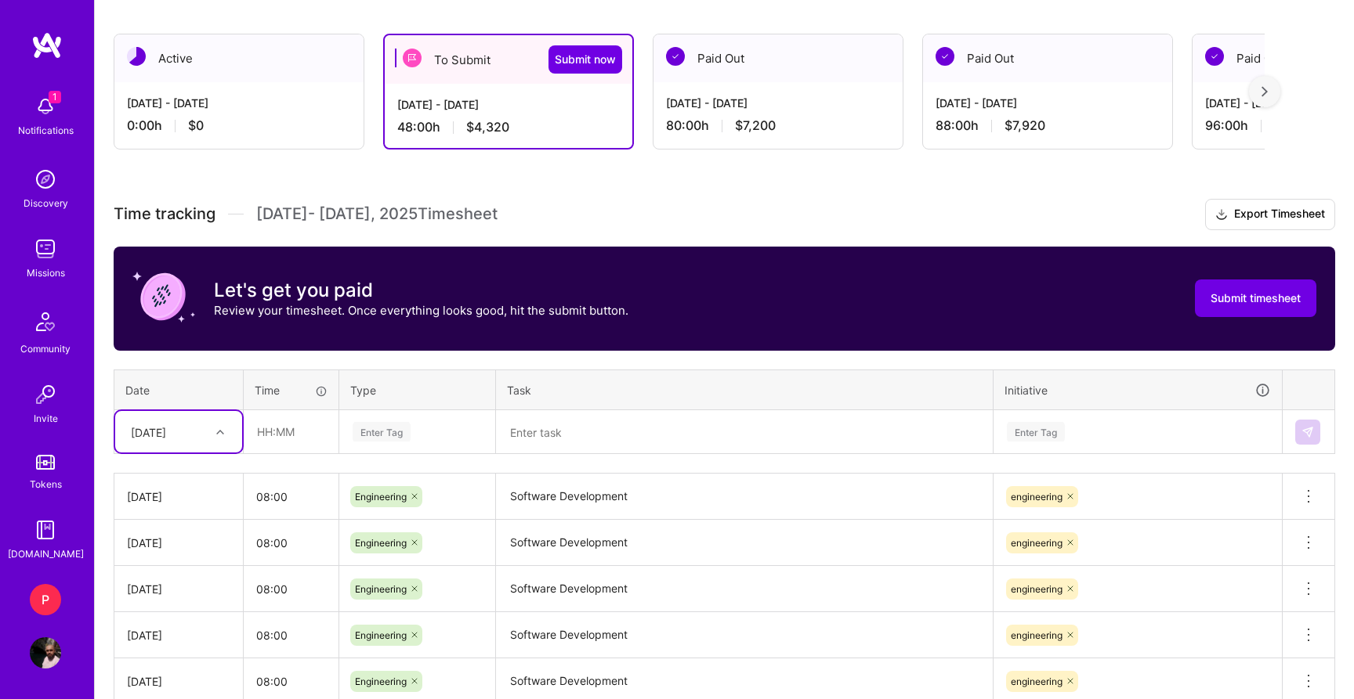
type input "10"
type input "08:00"
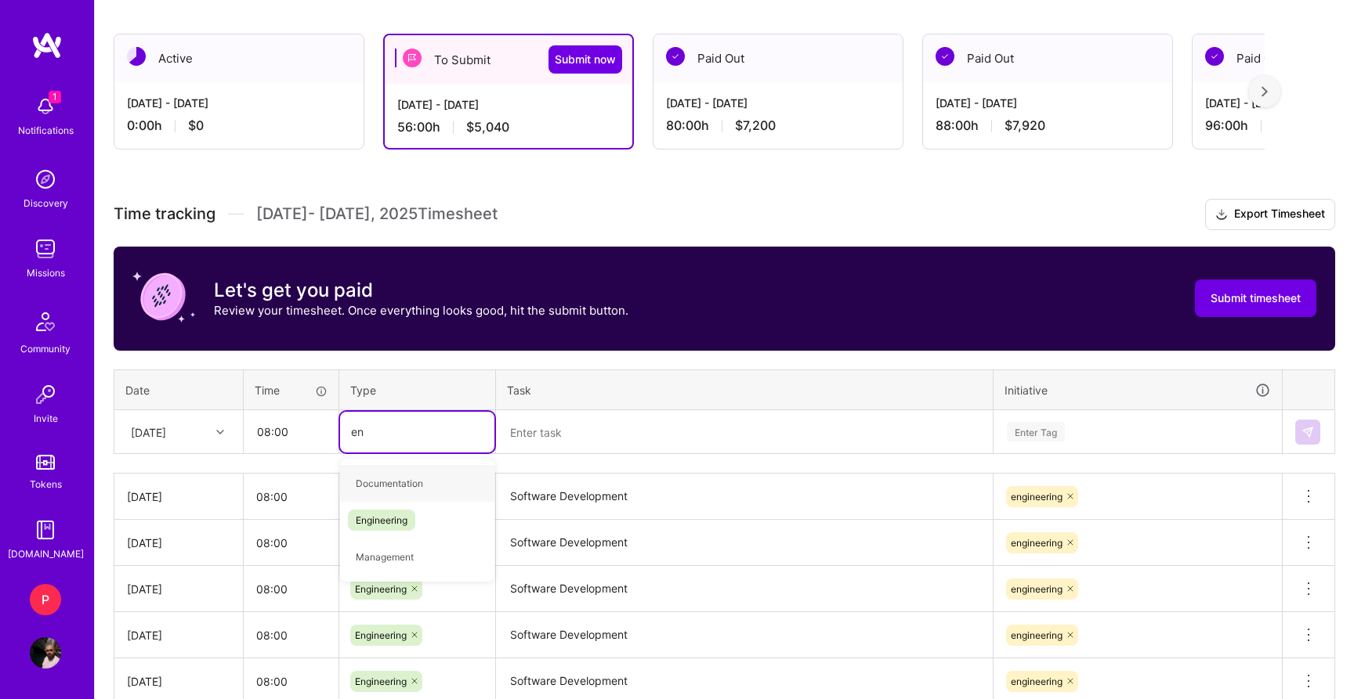
type input "eng"
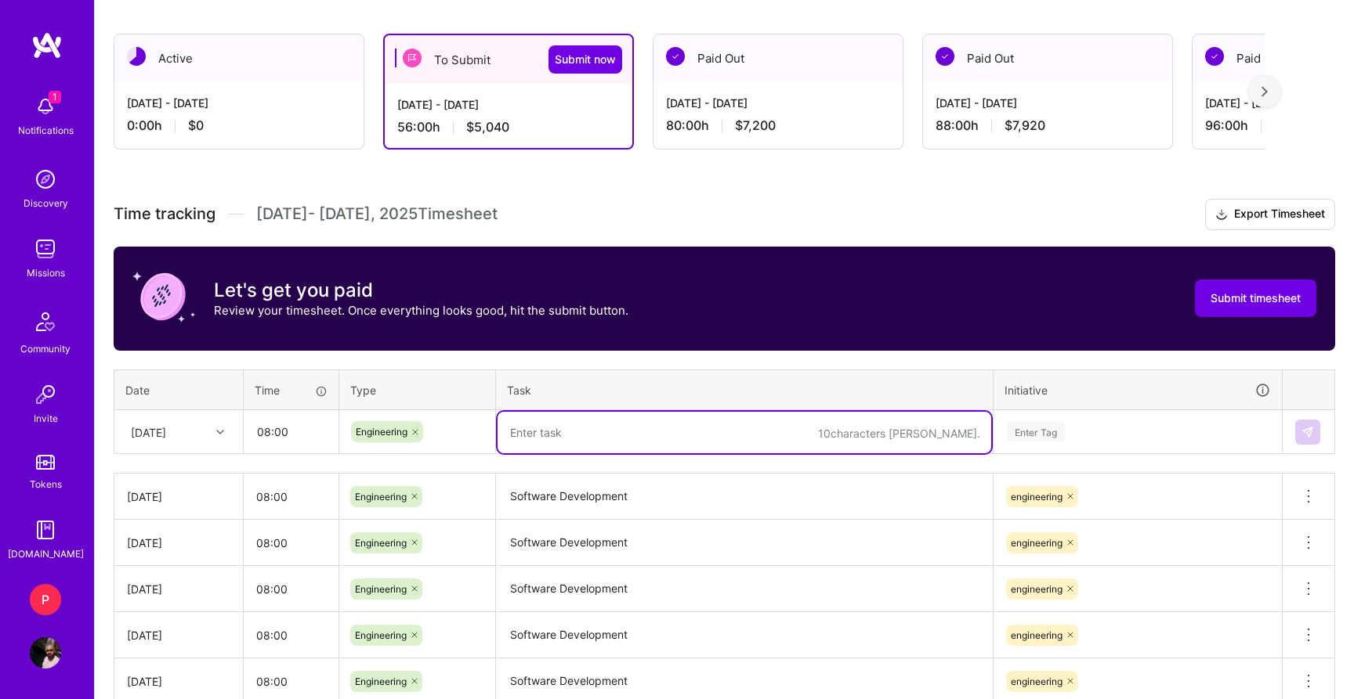
paste textarea "Software Development"
type textarea "Software Development"
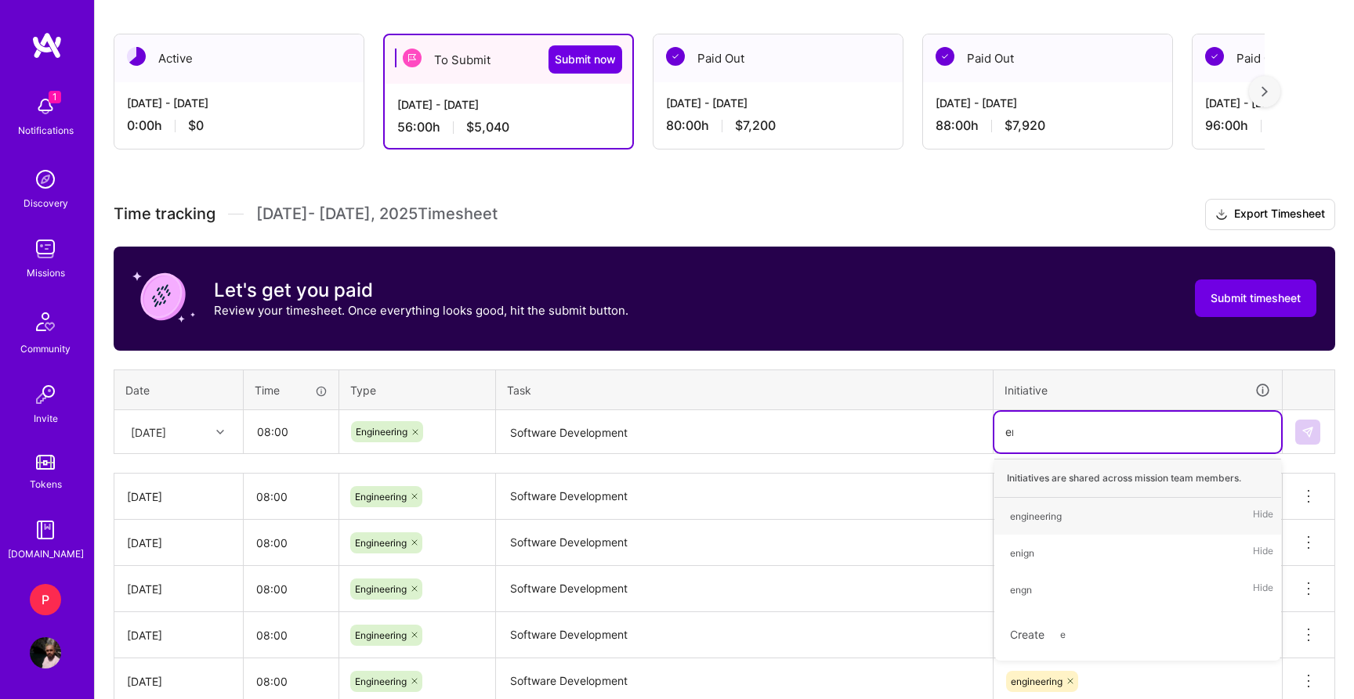
type input "eng"
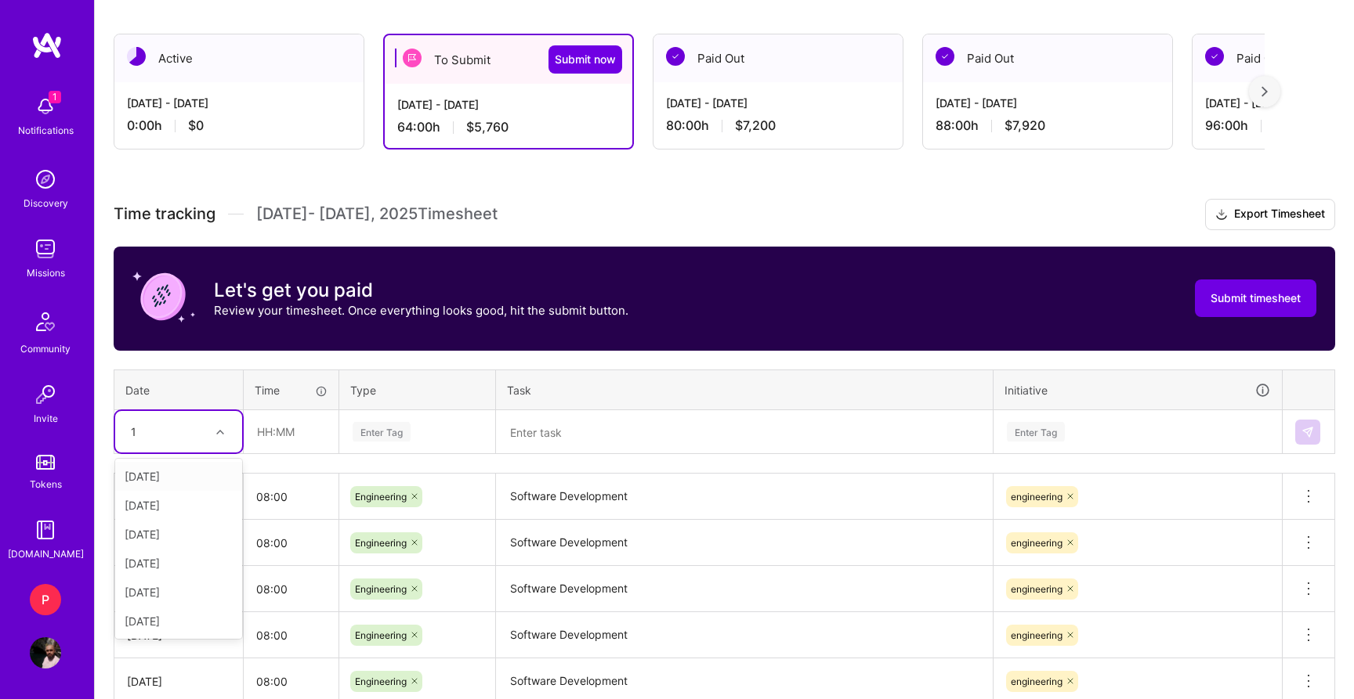
type input "11"
type input "08:00"
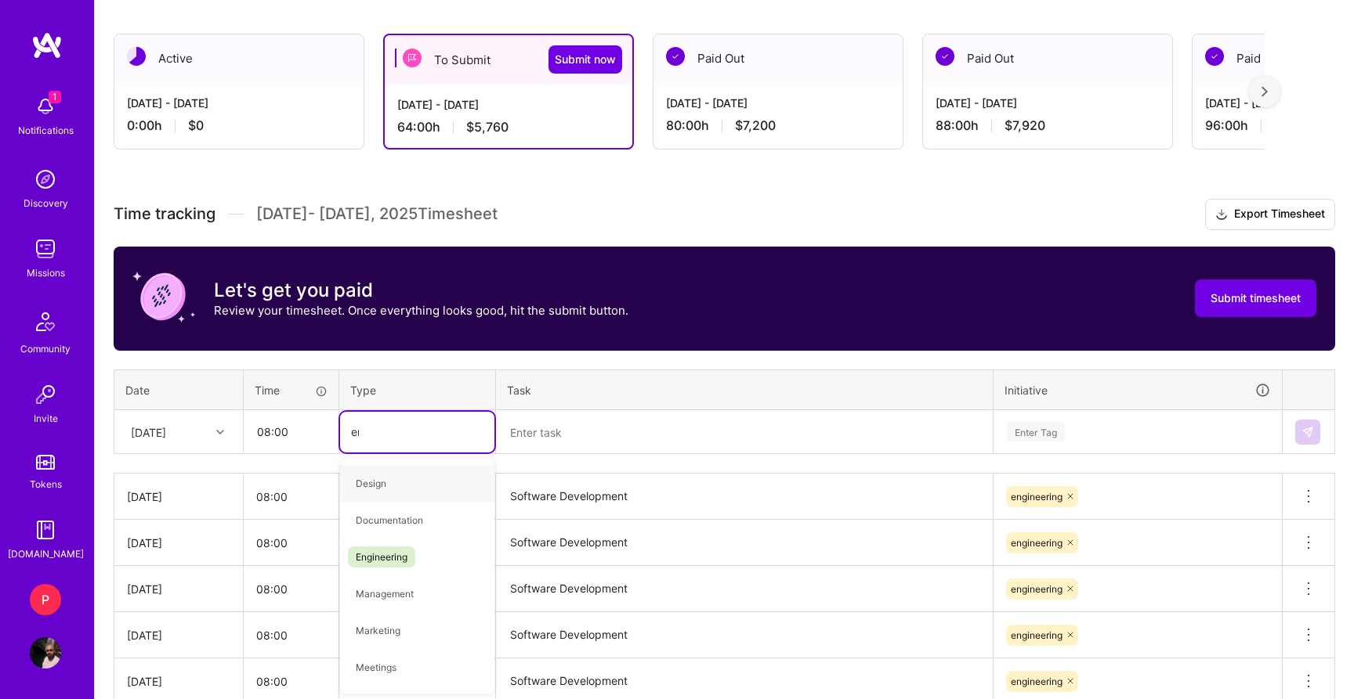
type input "eng"
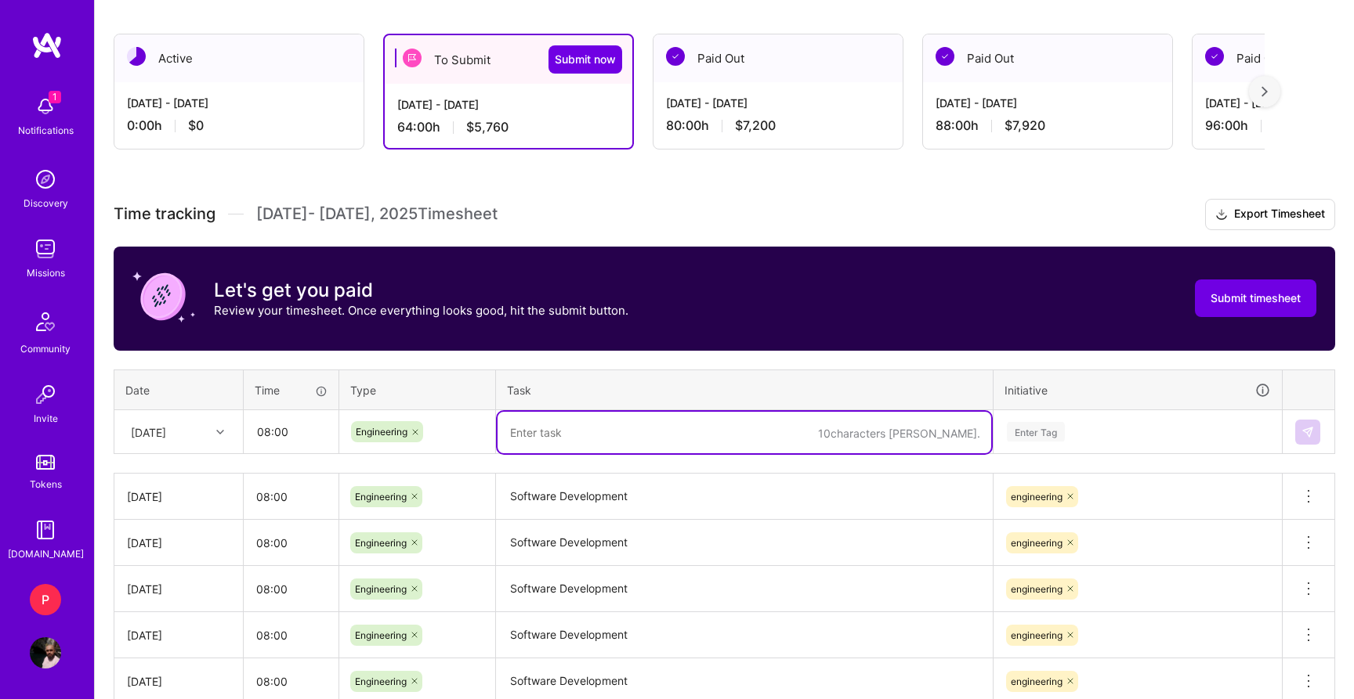
paste textarea "Software Development"
type textarea "Software Development"
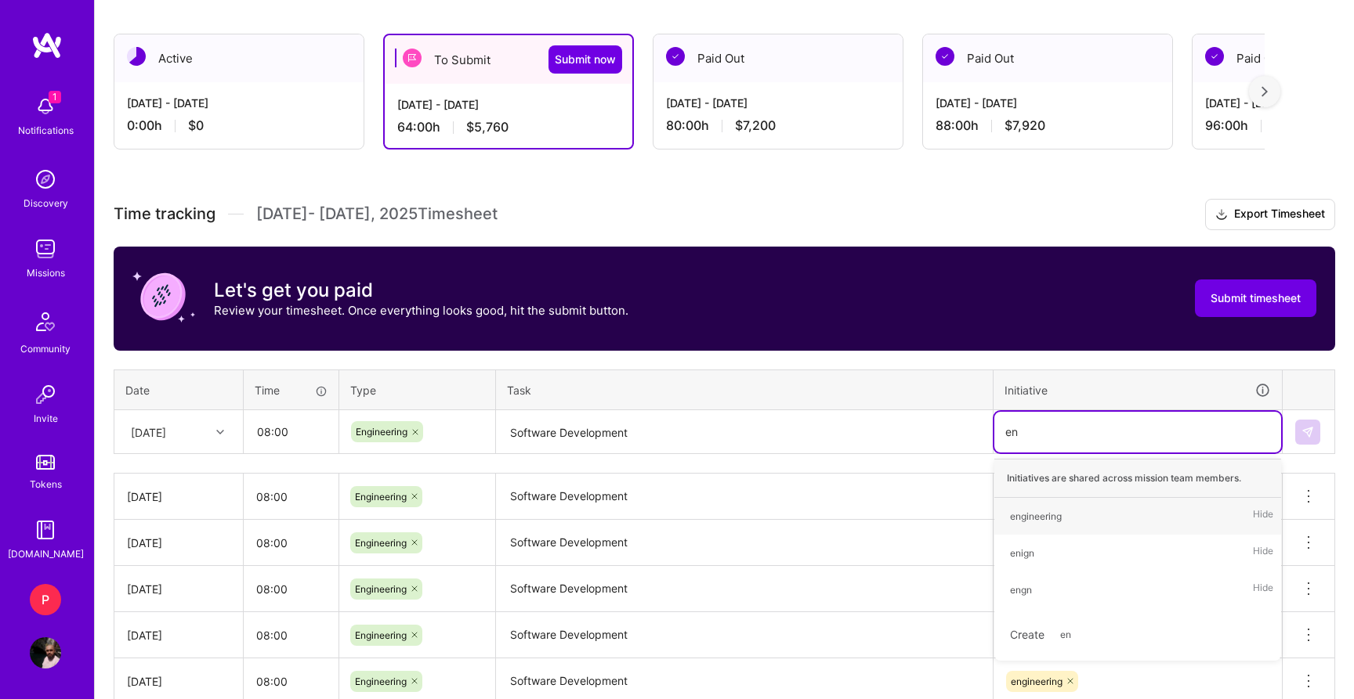
type input "eng"
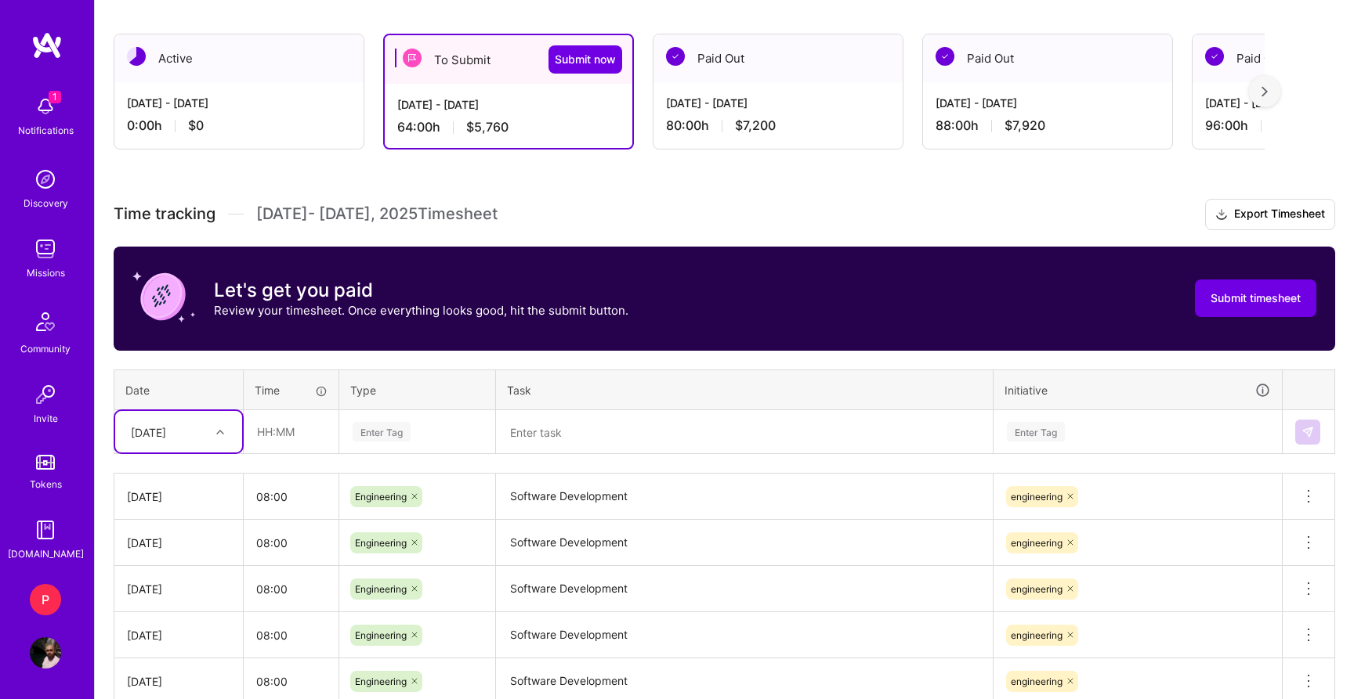
type input "12"
type input "08:00"
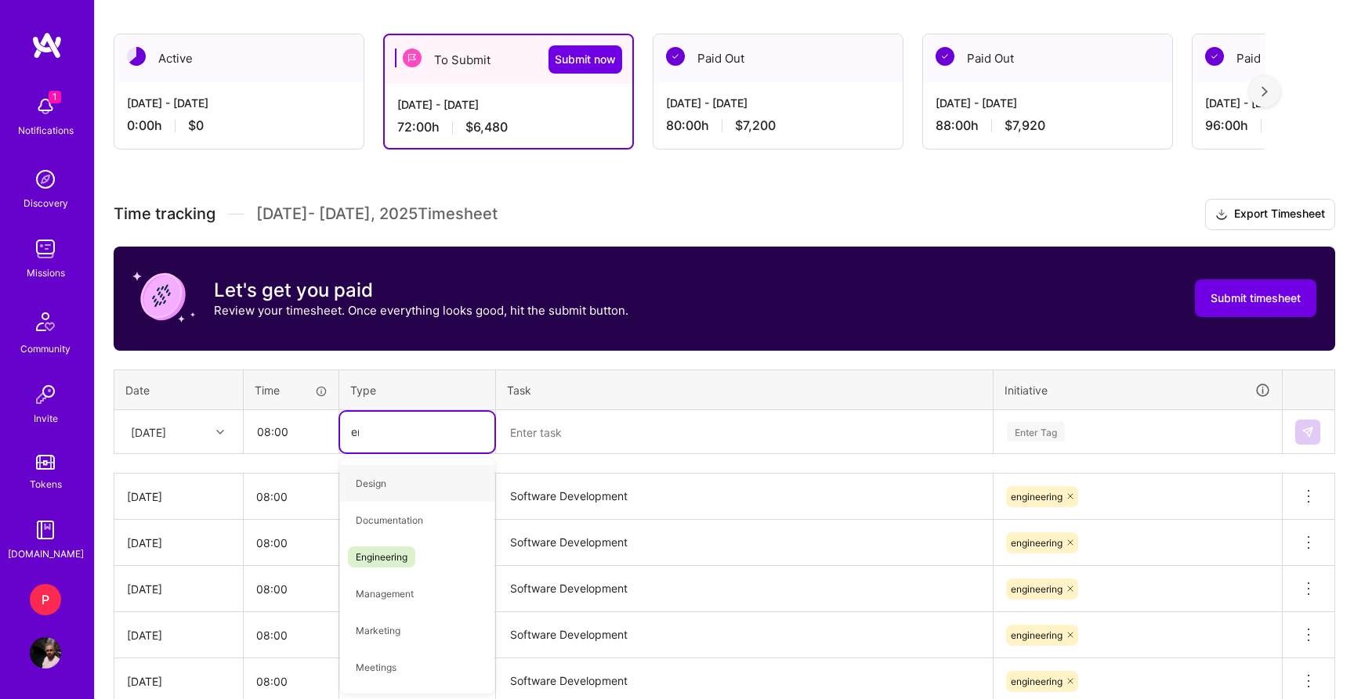
type input "eng"
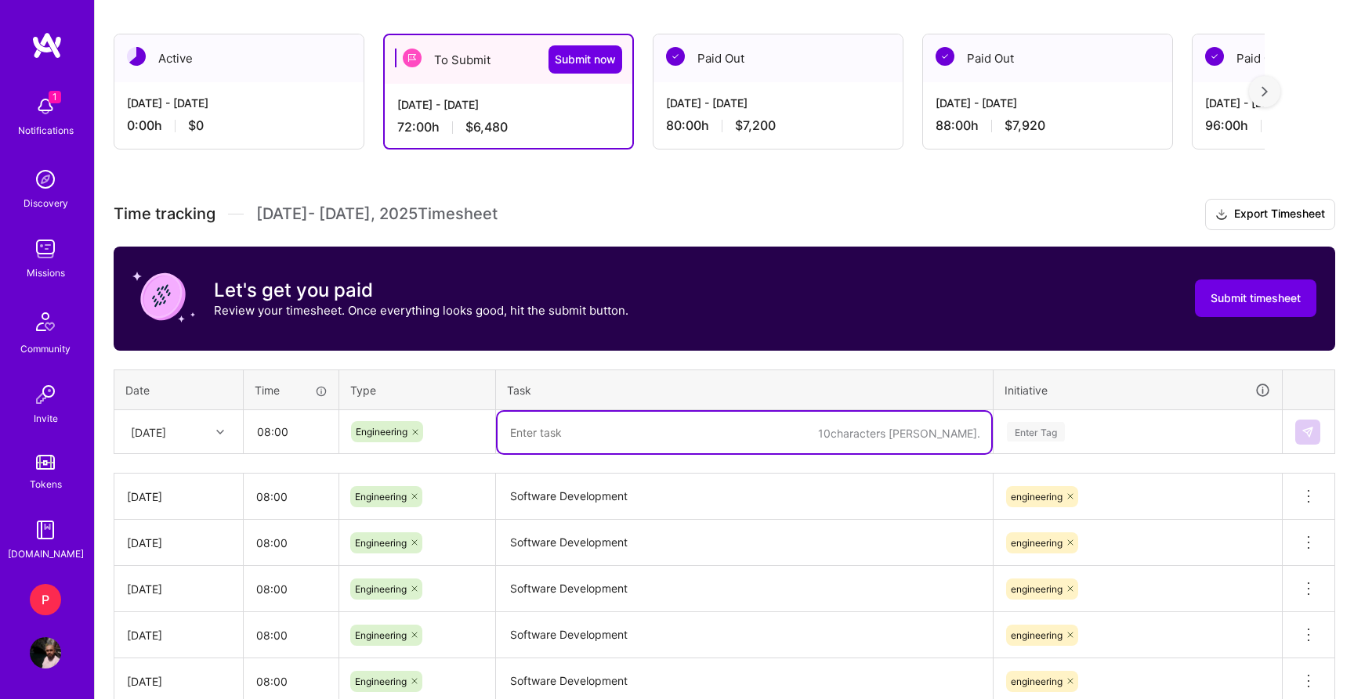
paste textarea "Software Development"
type textarea "Software Development"
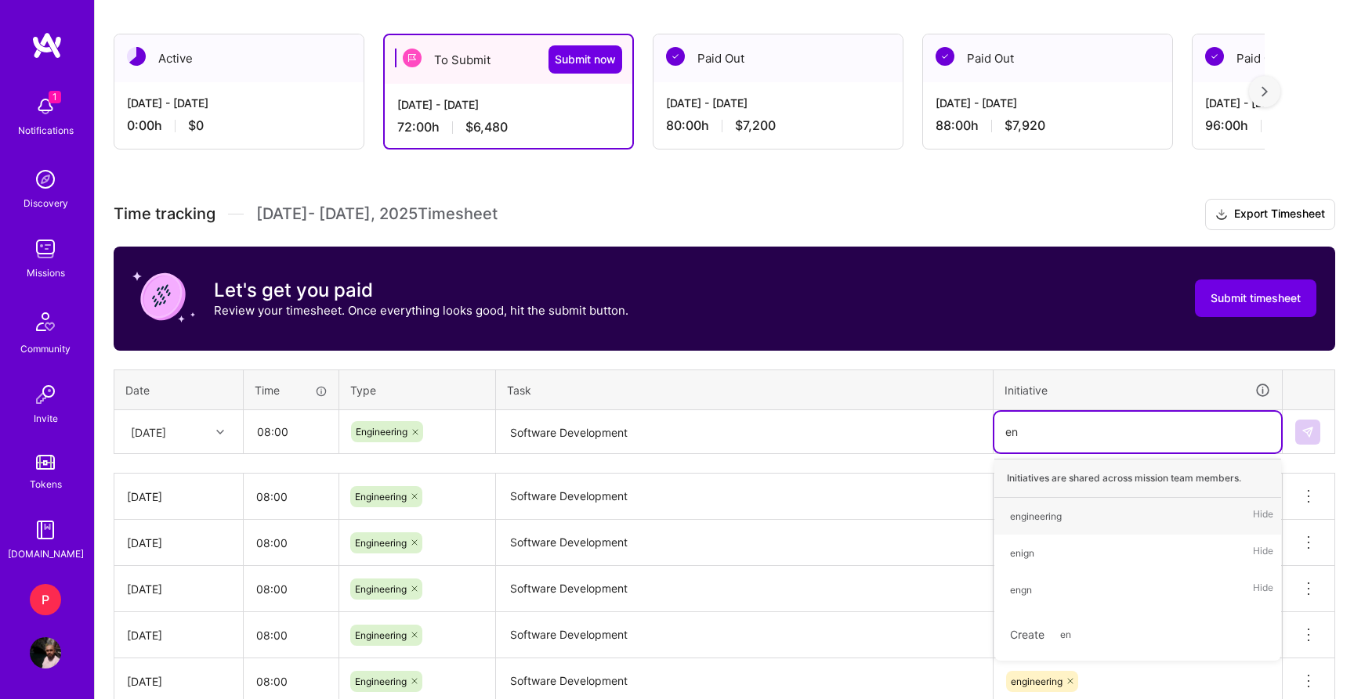
type input "eng"
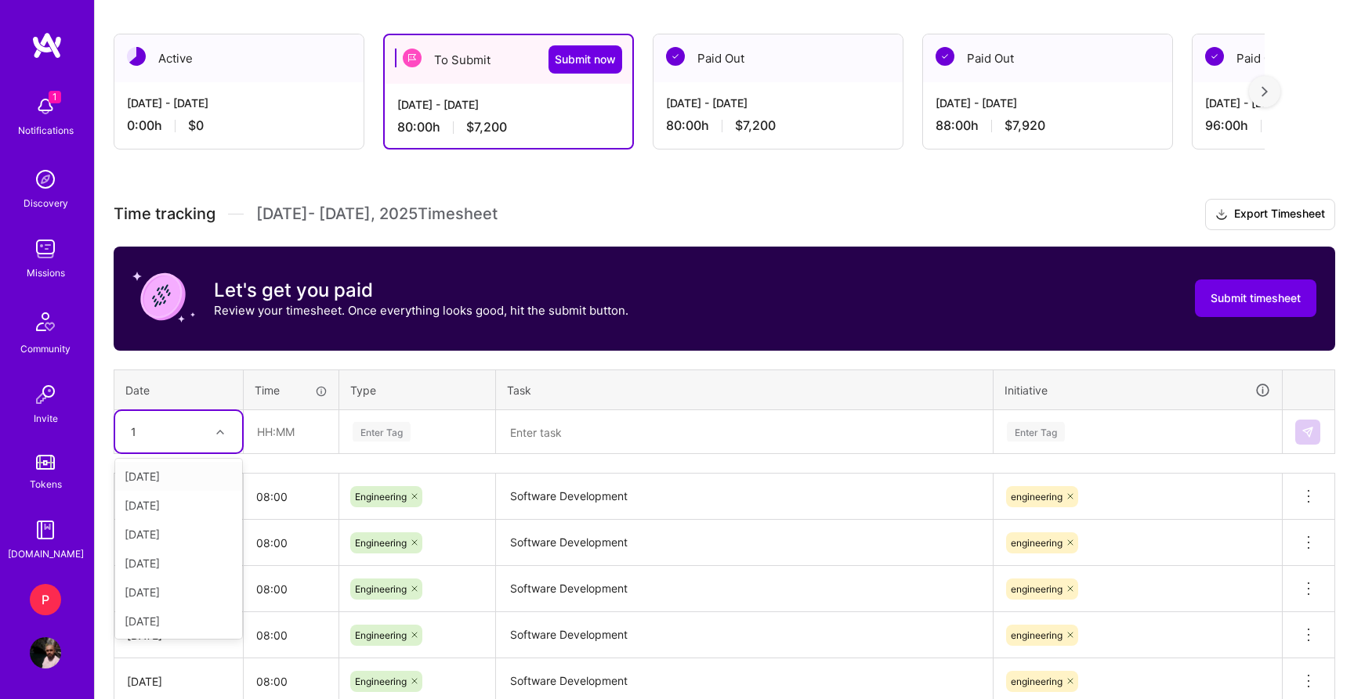
type input "15"
type input "08:00"
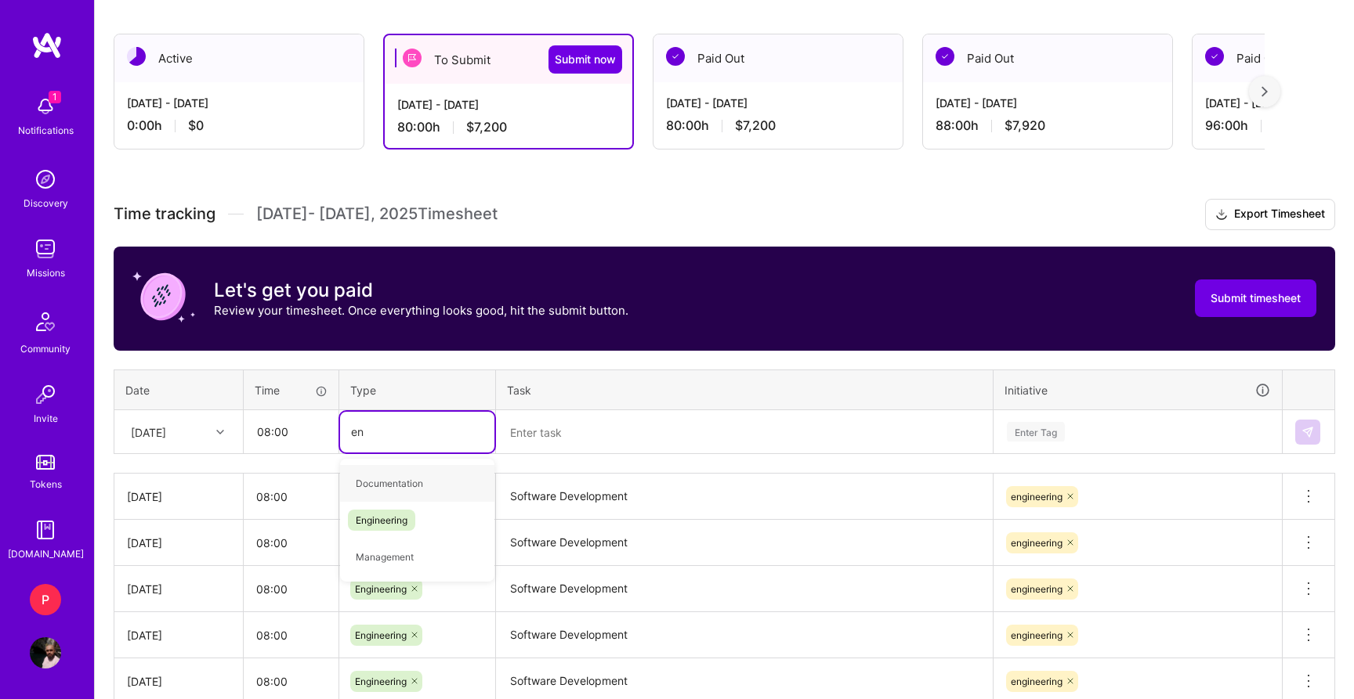
type input "eng"
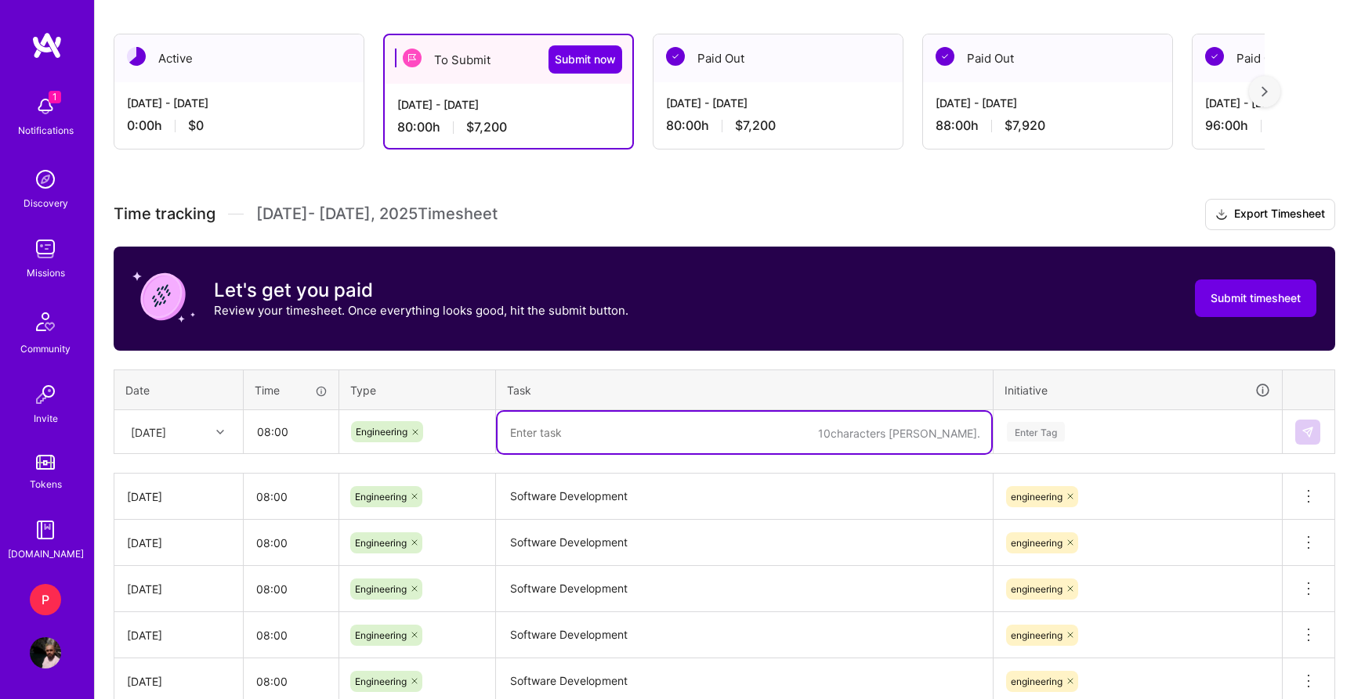
paste textarea "Software Development"
type textarea "Software Development"
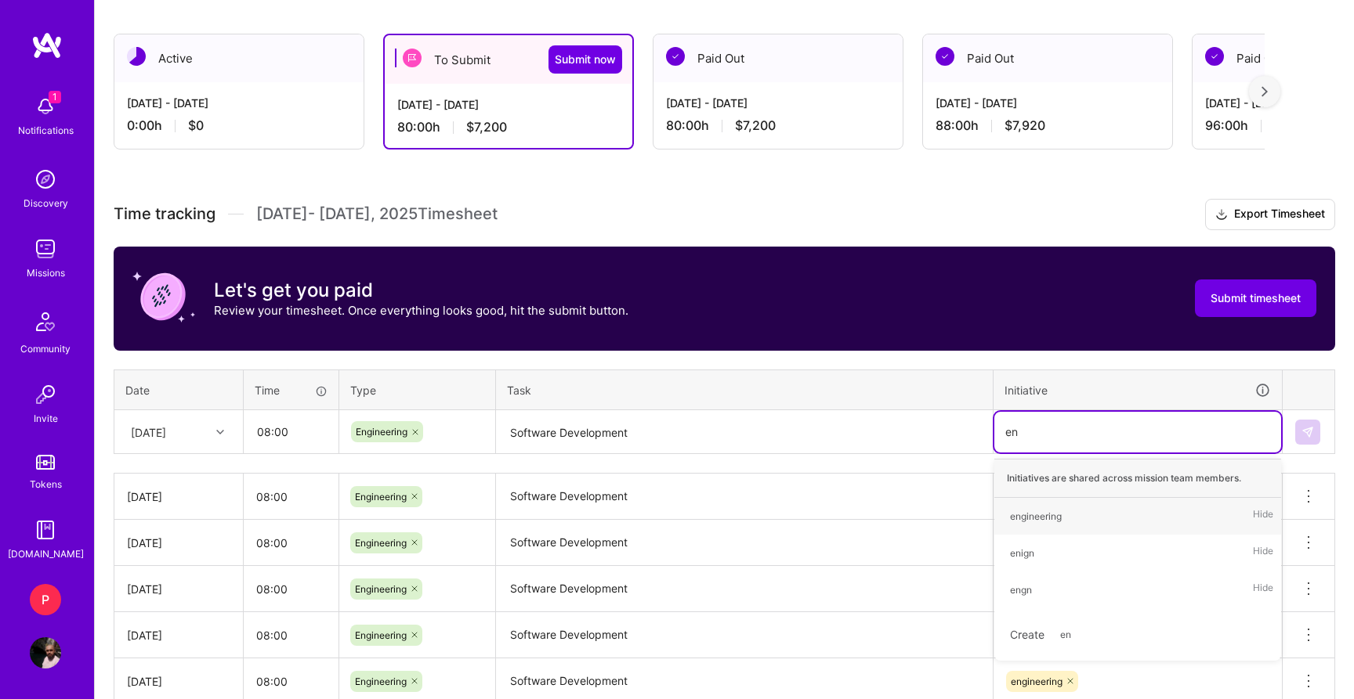
type input "eng"
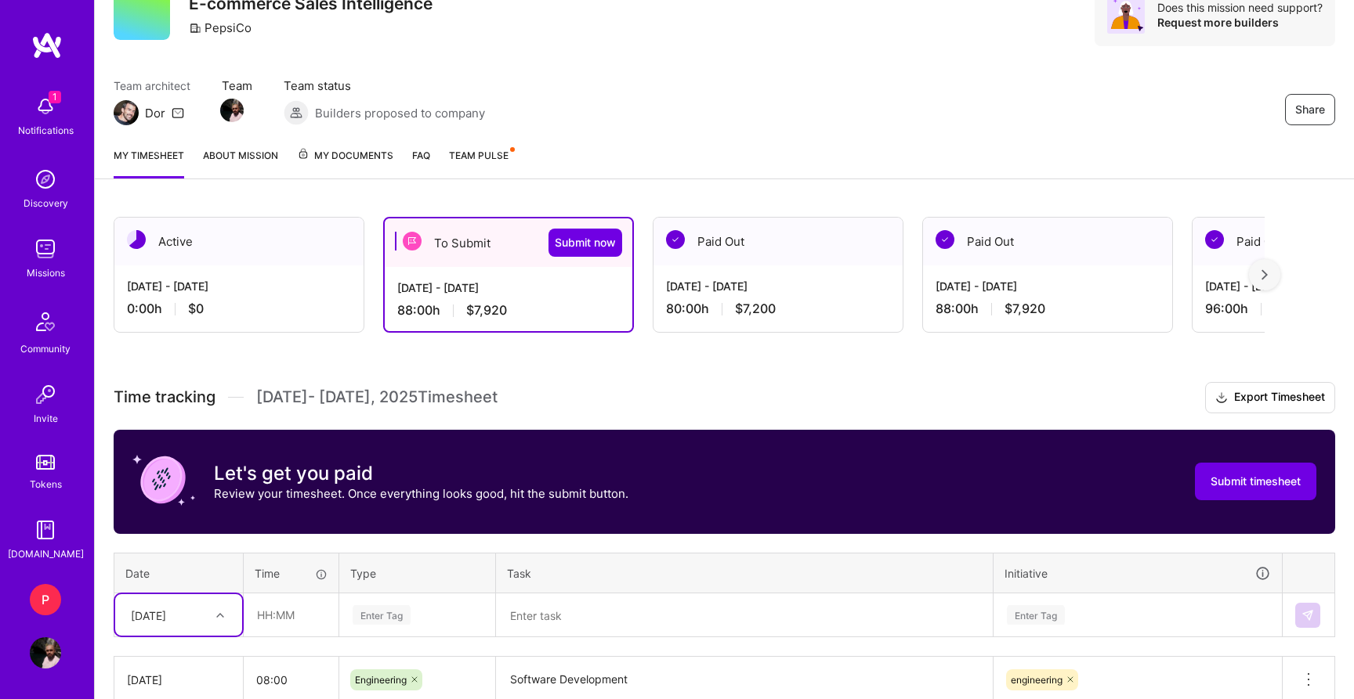
scroll to position [8, 0]
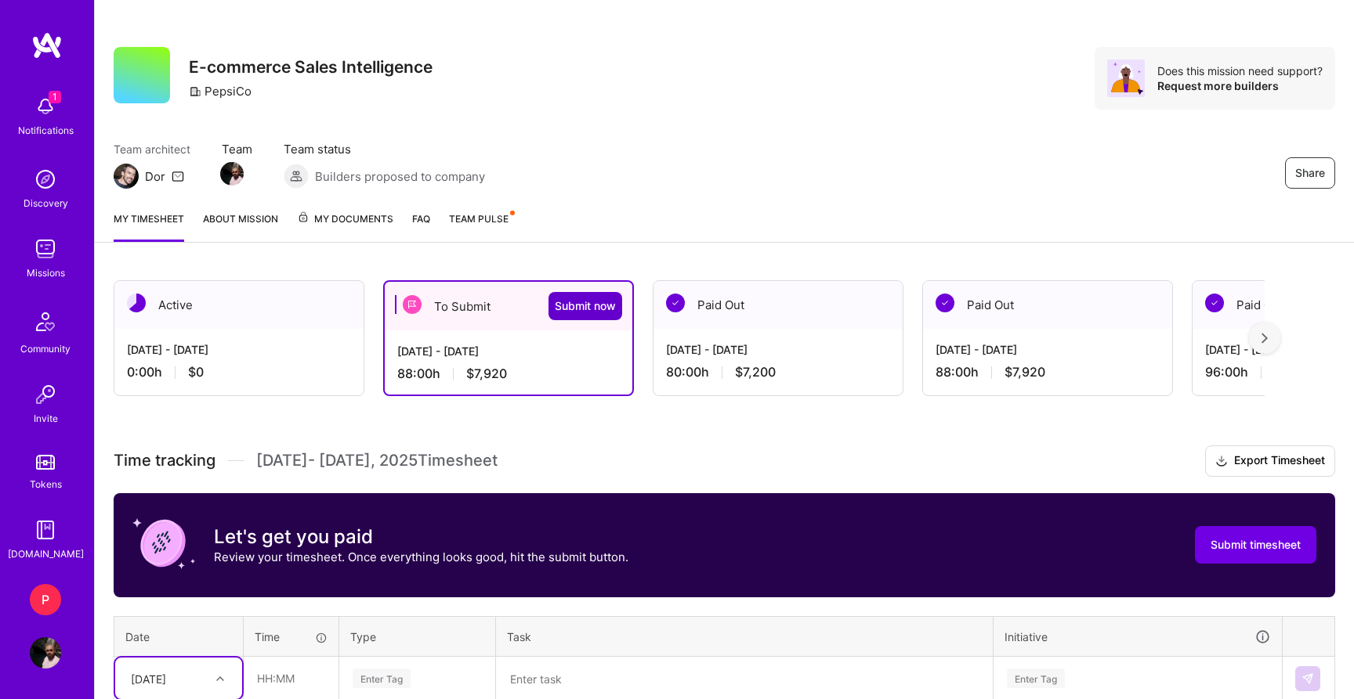
click at [585, 305] on span "Submit now" at bounding box center [585, 306] width 61 height 16
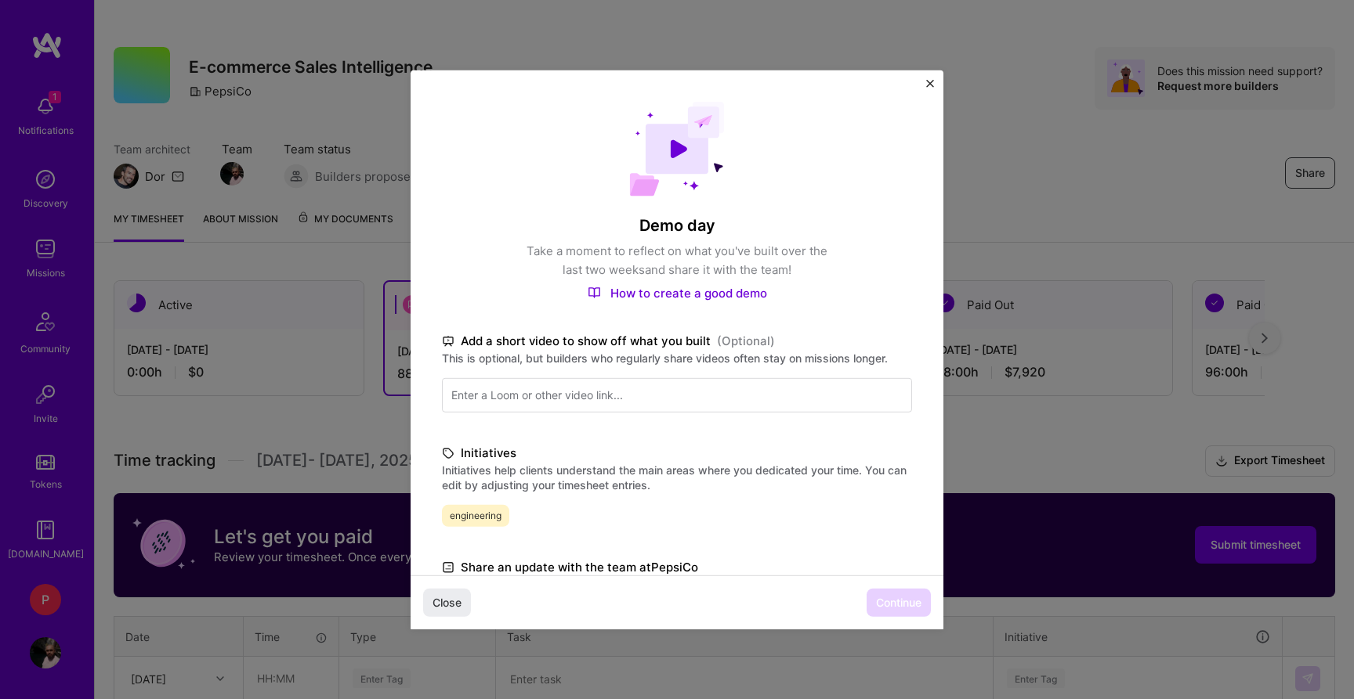
scroll to position [273, 0]
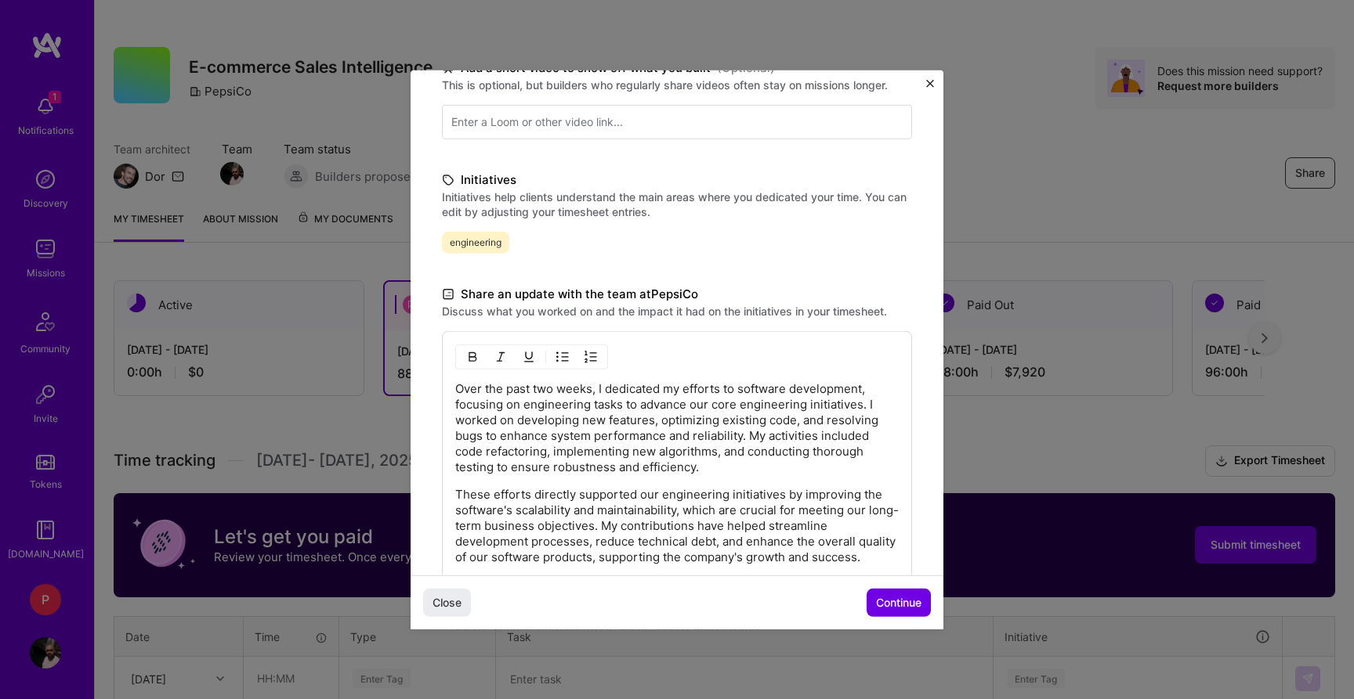
click at [889, 605] on span "Continue" at bounding box center [898, 603] width 45 height 16
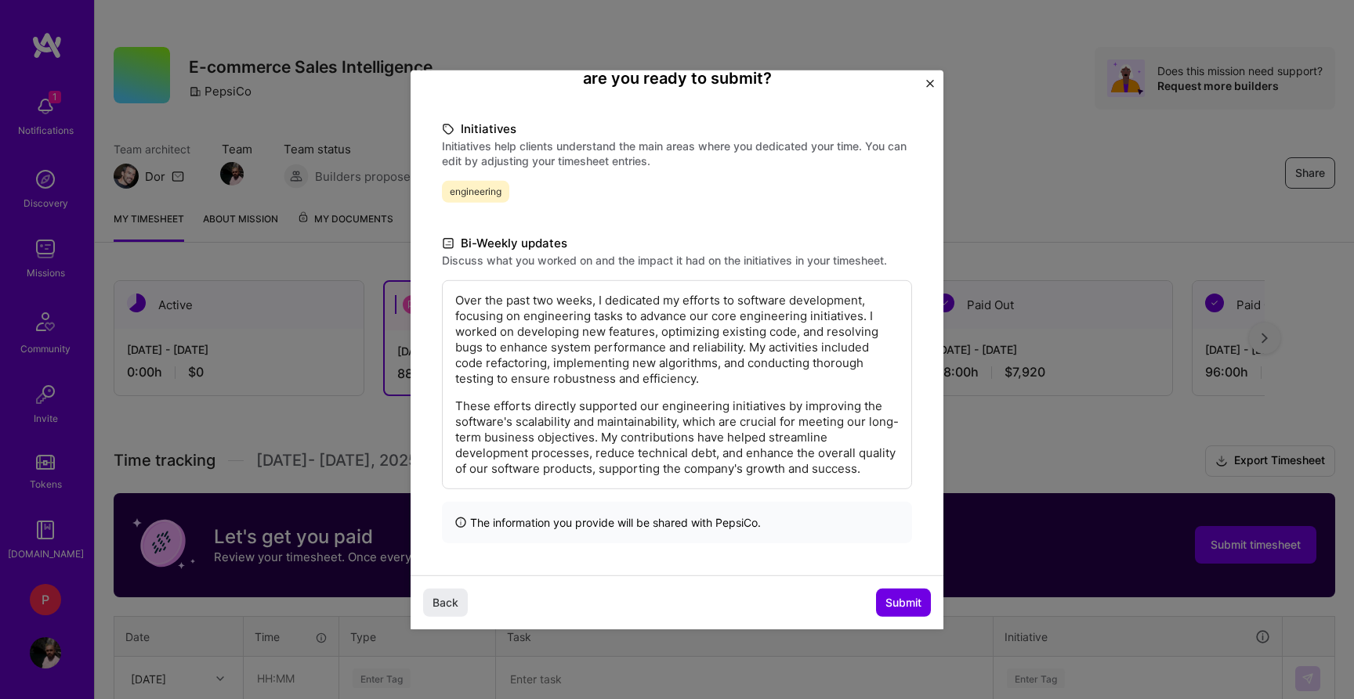
scroll to position [117, 0]
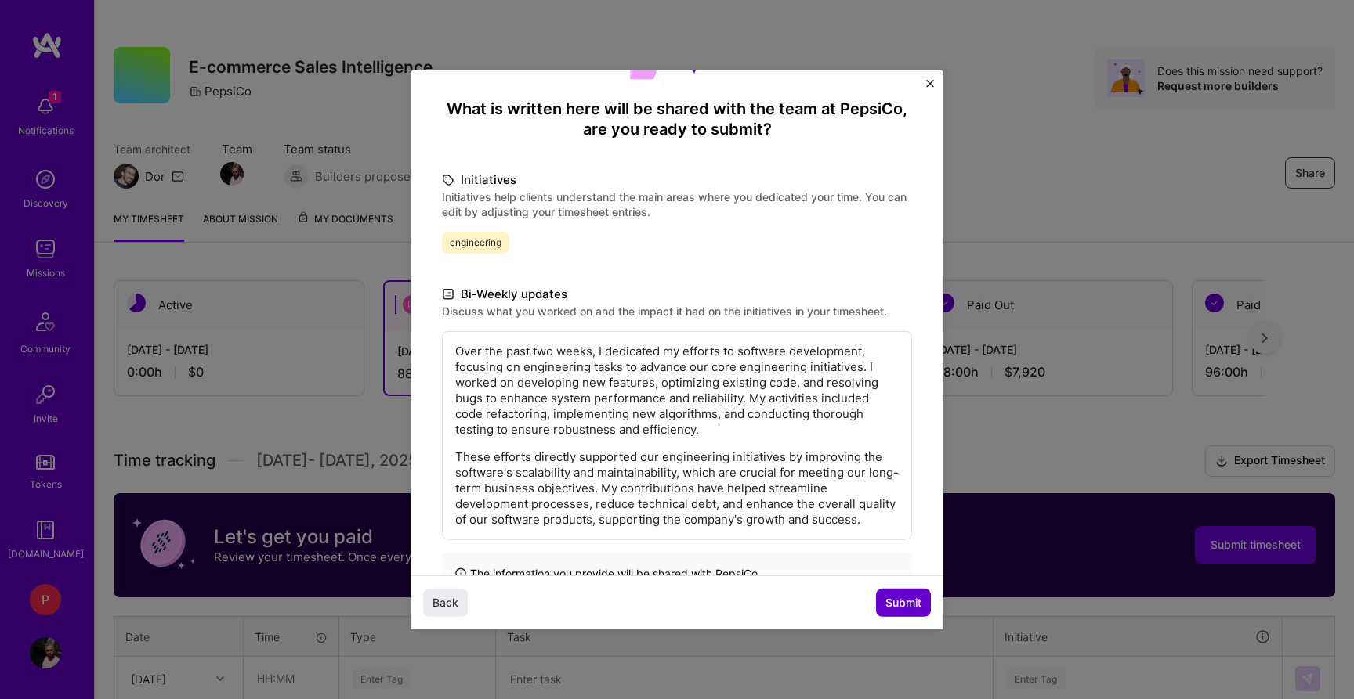
click at [889, 605] on span "Submit" at bounding box center [903, 603] width 36 height 16
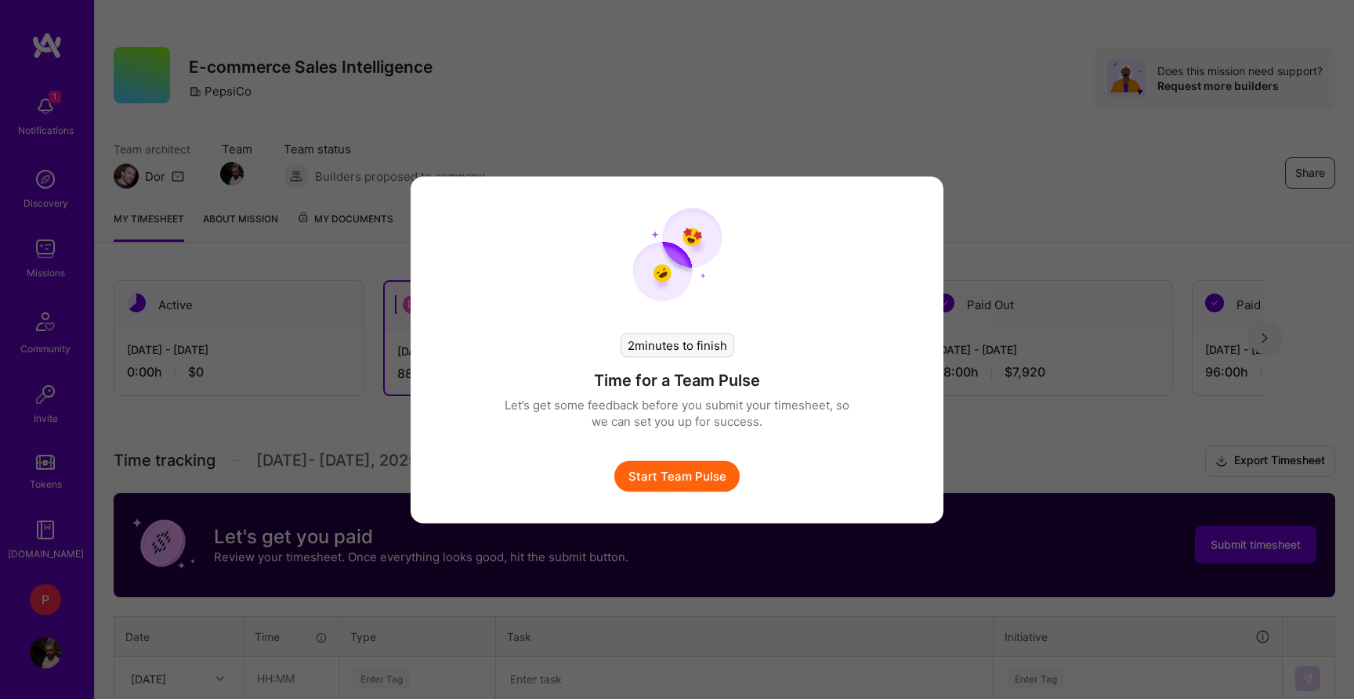
click at [714, 479] on button "Start Team Pulse" at bounding box center [676, 476] width 125 height 31
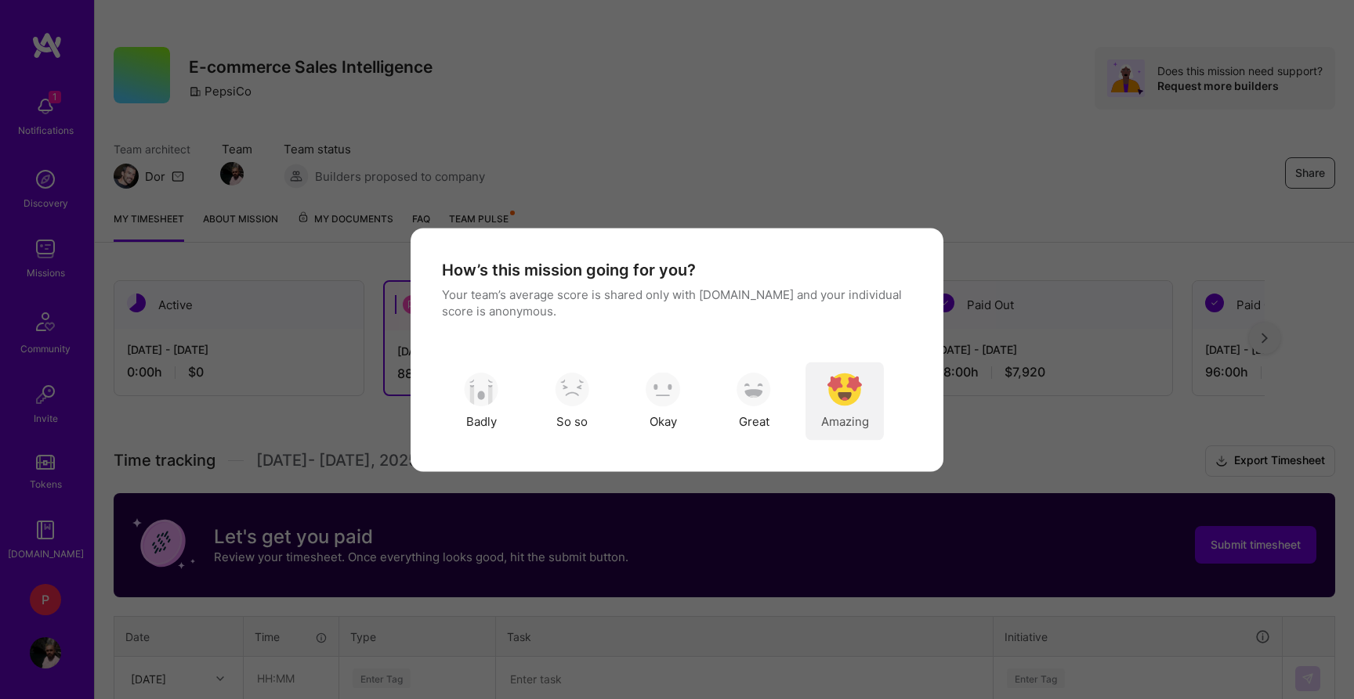
click at [858, 399] on img "modal" at bounding box center [844, 390] width 34 height 34
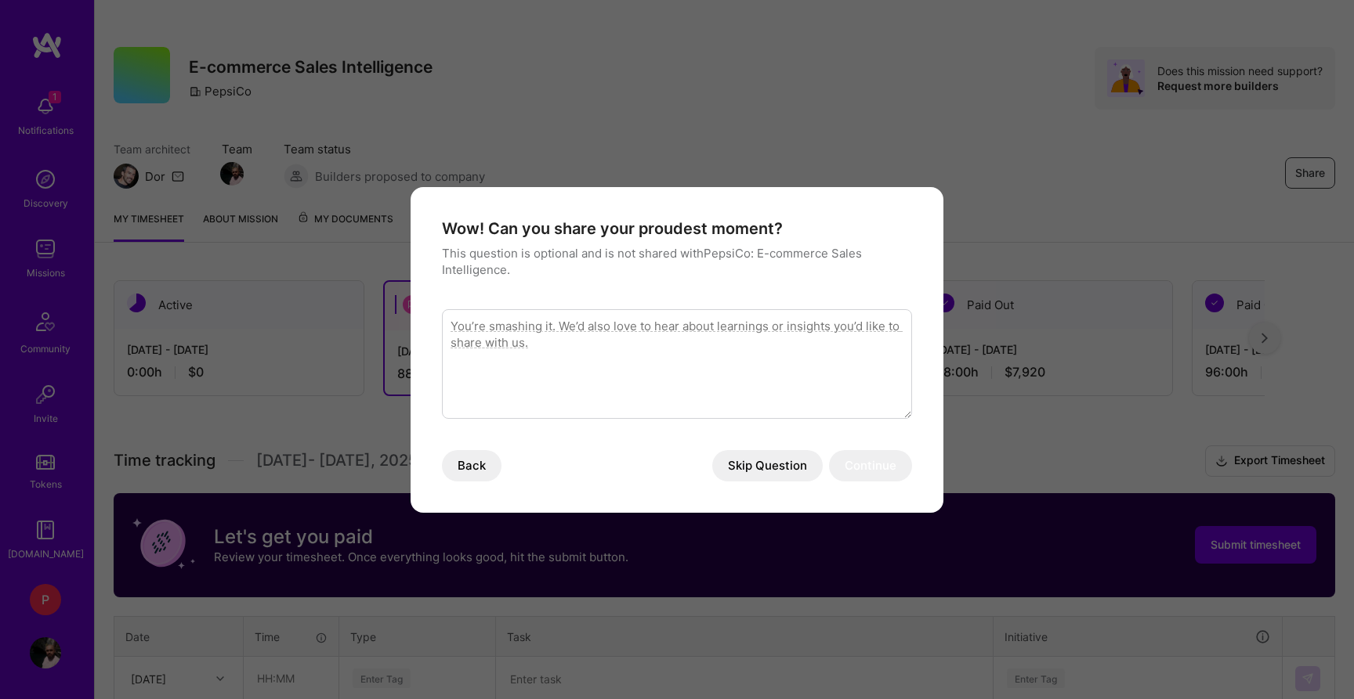
click at [784, 468] on button "Skip Question" at bounding box center [767, 465] width 110 height 31
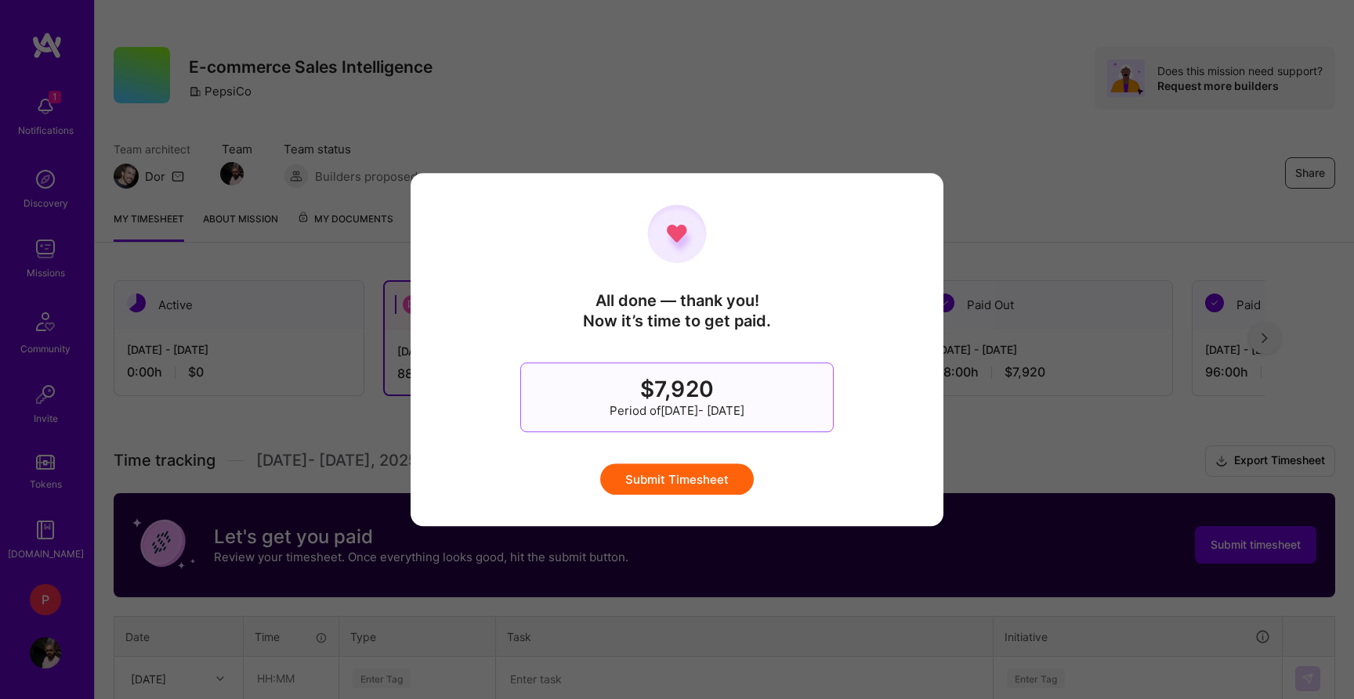
click at [698, 468] on button "Submit Timesheet" at bounding box center [677, 479] width 154 height 31
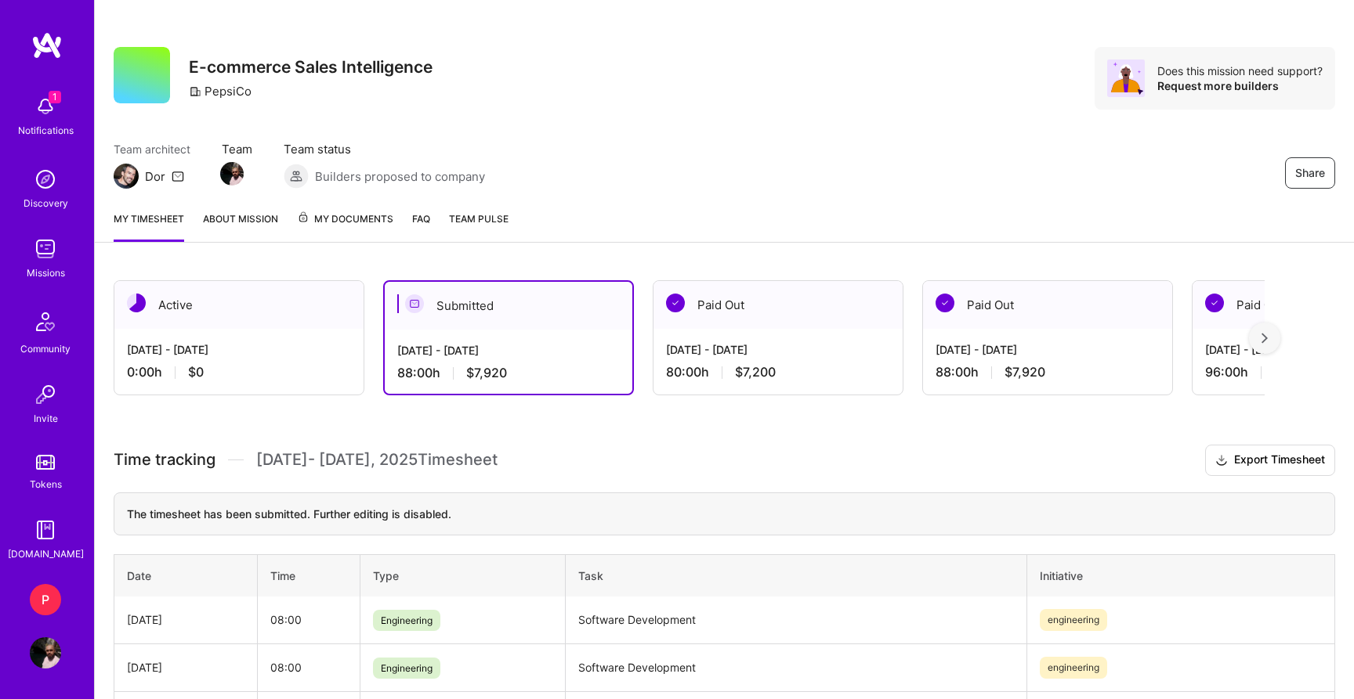
click at [283, 295] on div "Active" at bounding box center [238, 305] width 249 height 48
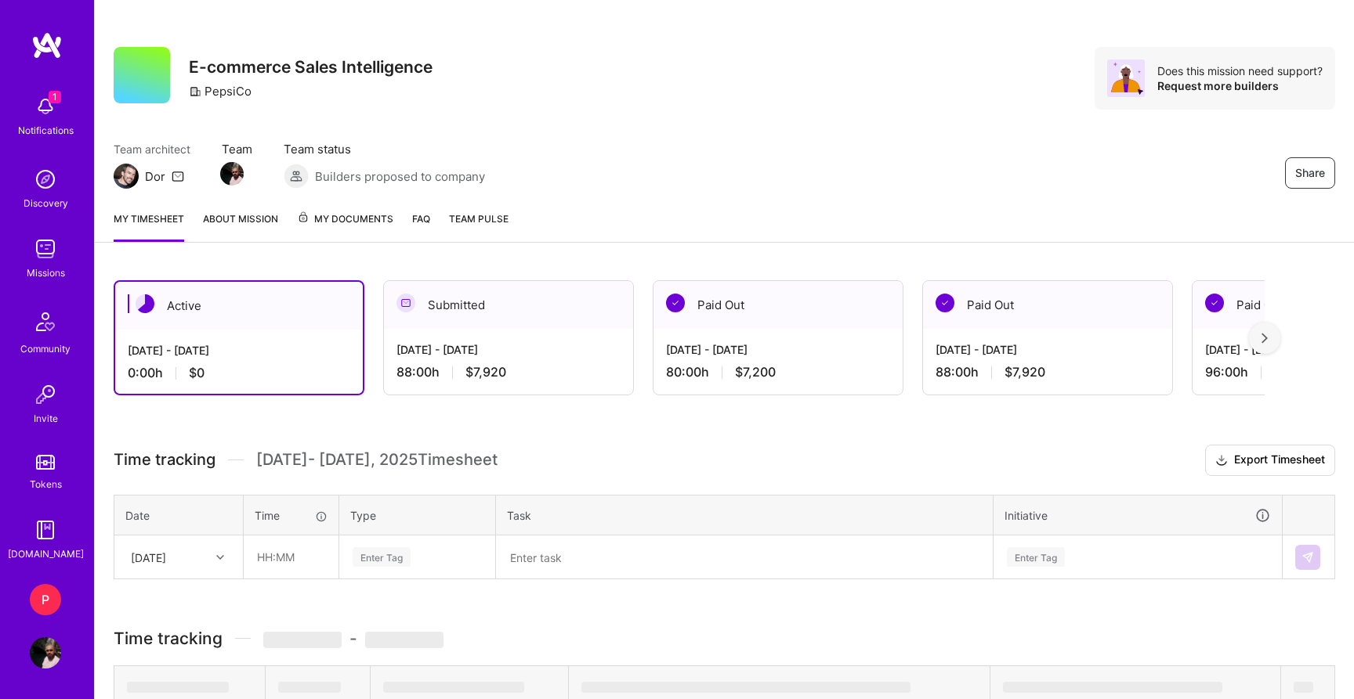
click at [287, 359] on div "[DATE] - [DATE] 0:00 h $0" at bounding box center [239, 362] width 248 height 64
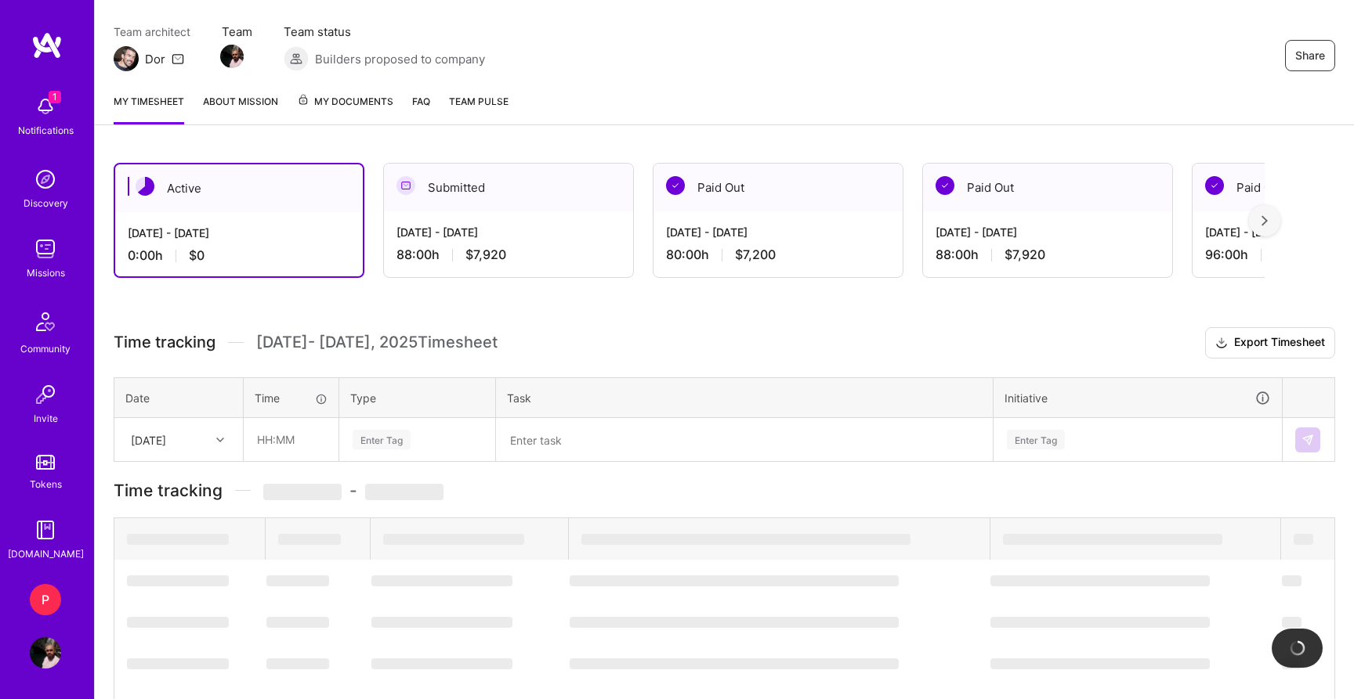
scroll to position [26, 0]
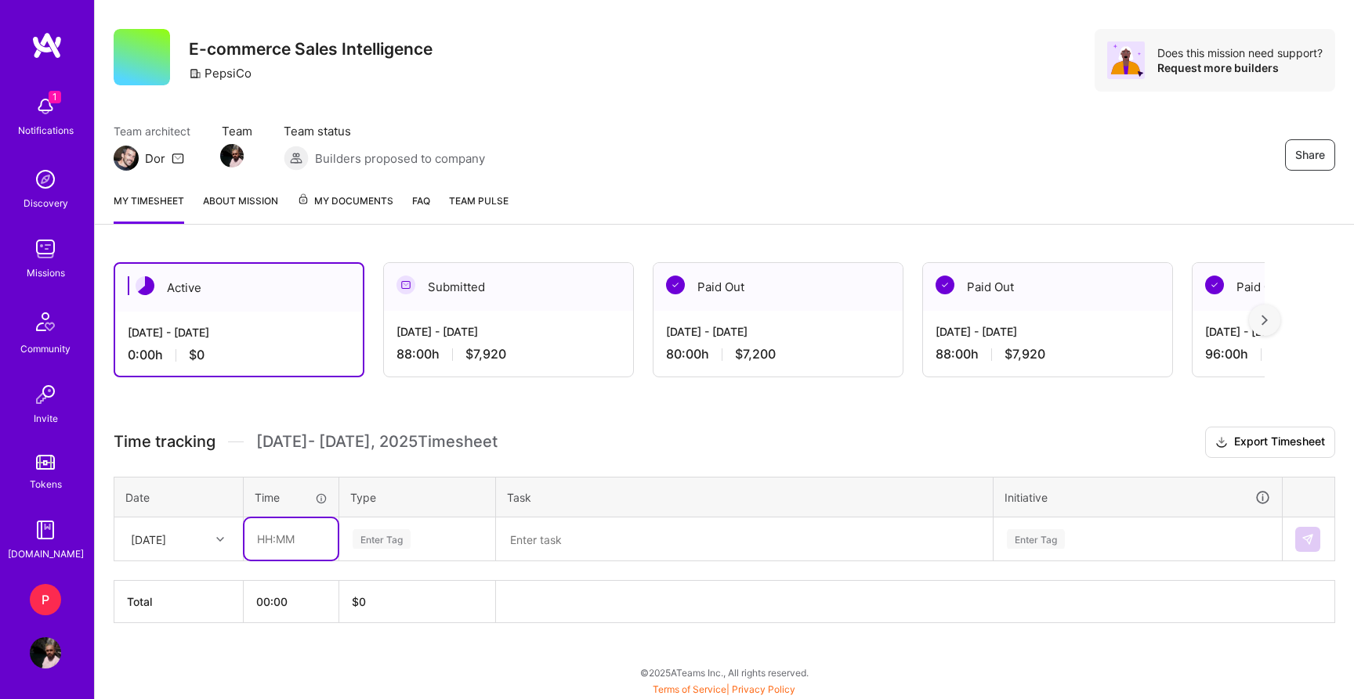
click at [286, 537] on input "text" at bounding box center [290, 540] width 93 height 42
type input "08:00"
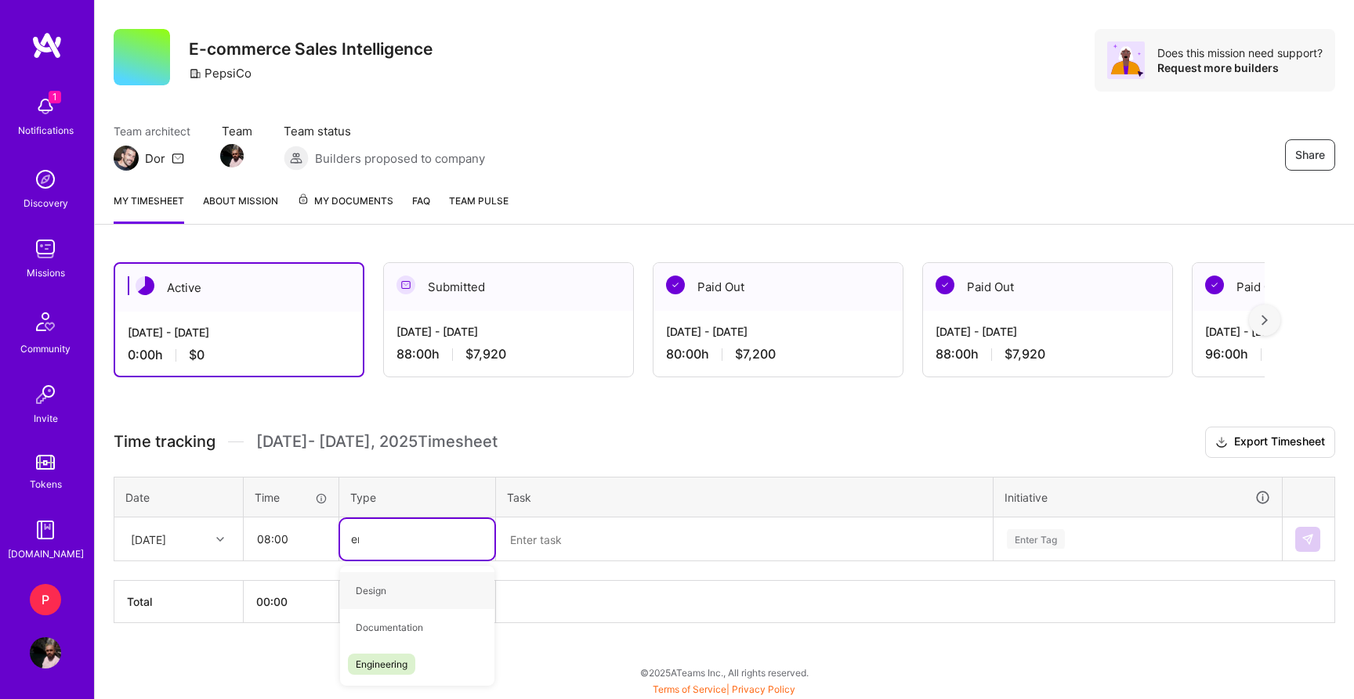
type input "eng"
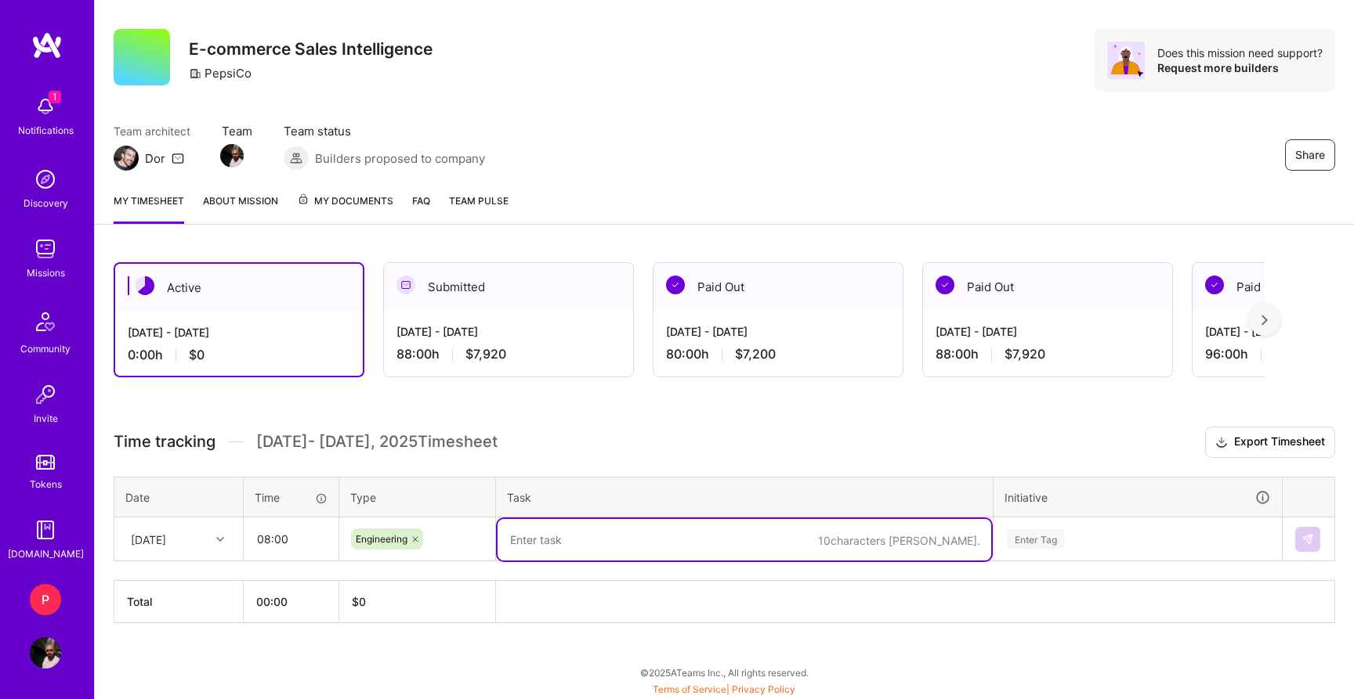
paste textarea "Software Development"
type textarea "Software Development"
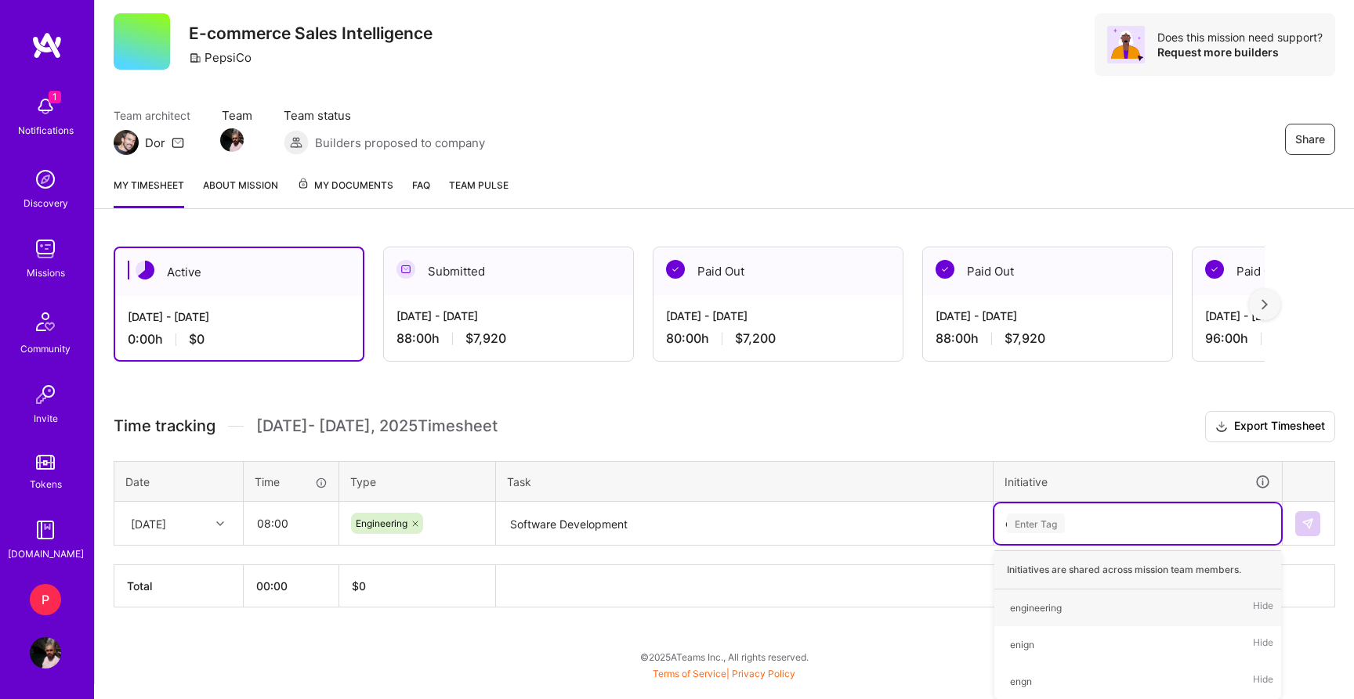
type input "eng"
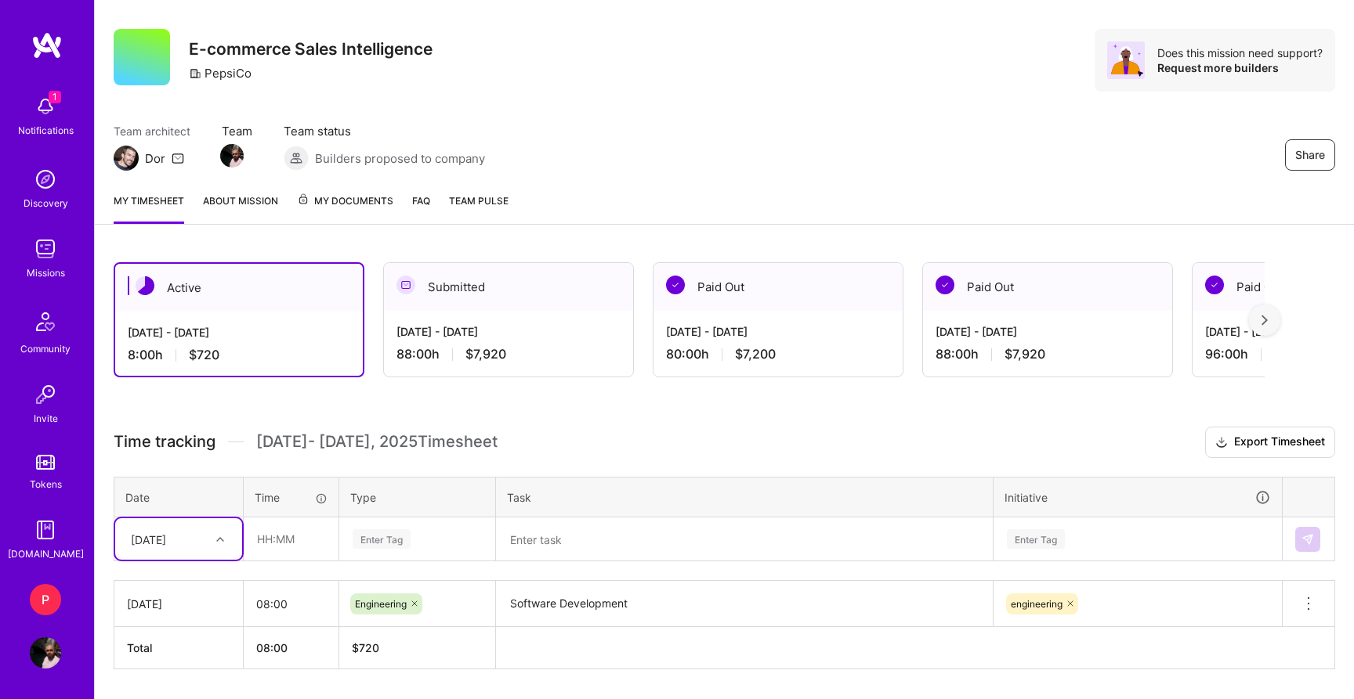
click at [638, 128] on div "Team architect Dor Team Team status Builders proposed to company Share" at bounding box center [724, 147] width 1221 height 48
